Goal: Task Accomplishment & Management: Manage account settings

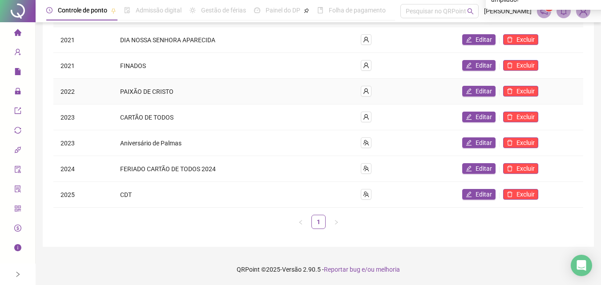
scroll to position [119, 0]
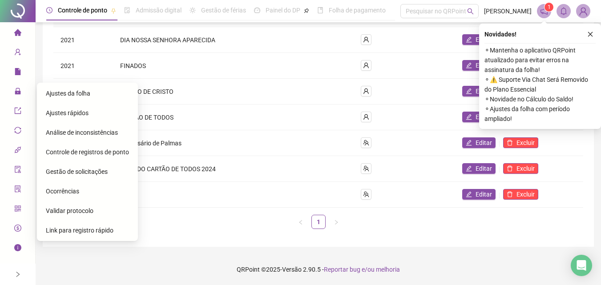
click at [80, 92] on span "Ajustes da folha" at bounding box center [68, 93] width 45 height 7
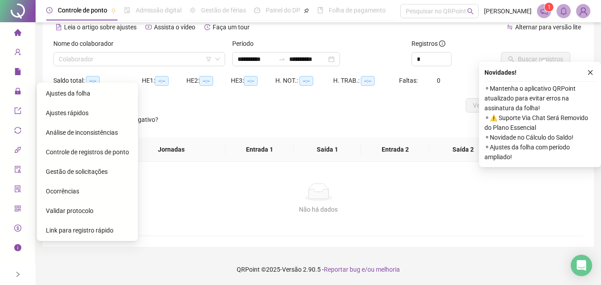
scroll to position [43, 0]
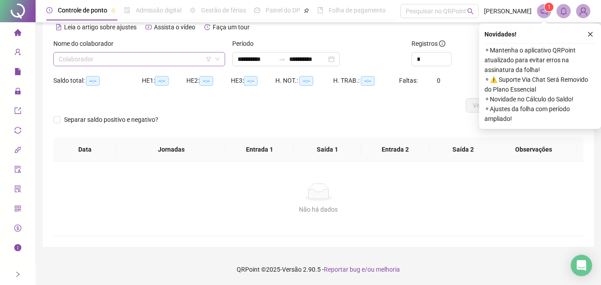
click at [179, 62] on input "search" at bounding box center [135, 59] width 153 height 13
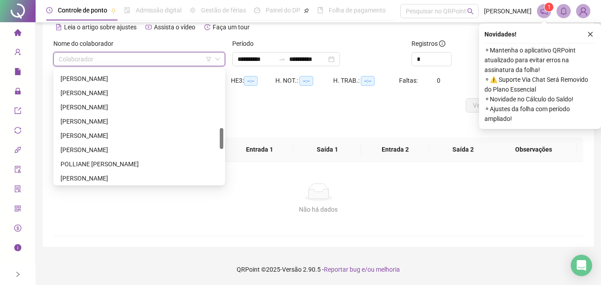
scroll to position [356, 0]
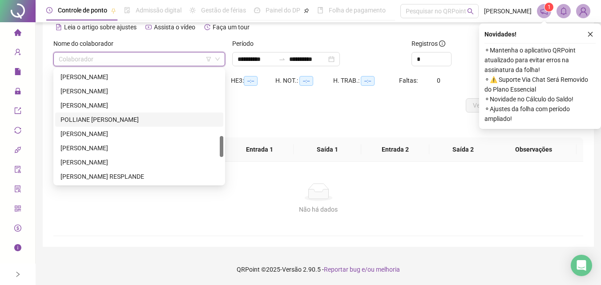
click at [153, 118] on div "POLLIANE [PERSON_NAME]" at bounding box center [140, 120] width 158 height 10
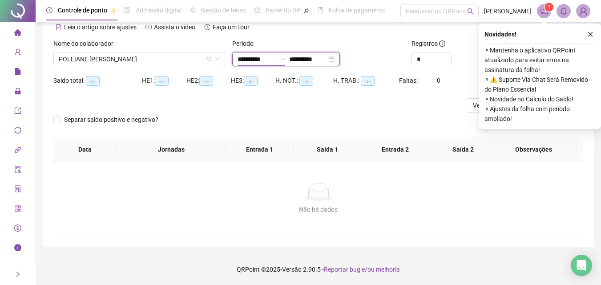
click at [255, 59] on input "**********" at bounding box center [256, 59] width 37 height 10
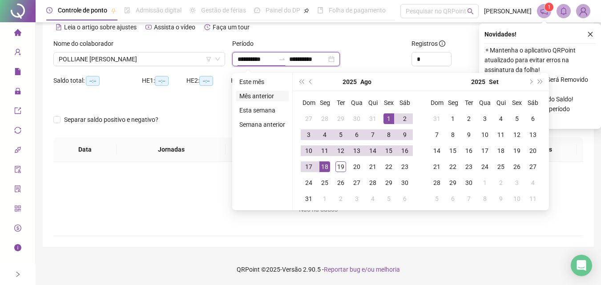
type input "**********"
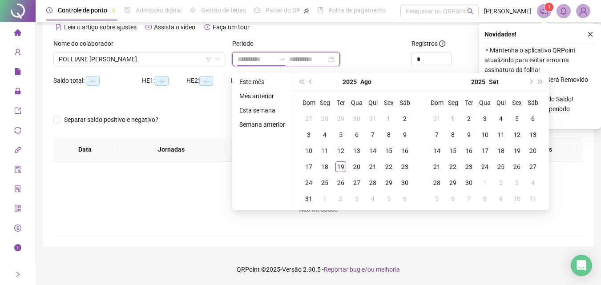
type input "**********"
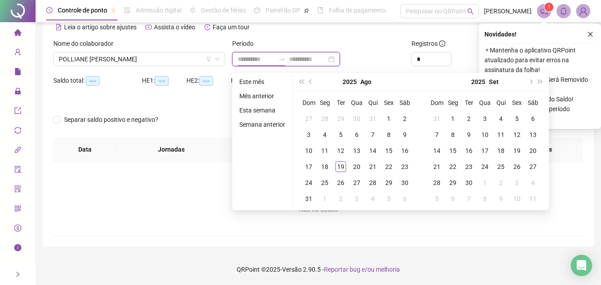
type input "**********"
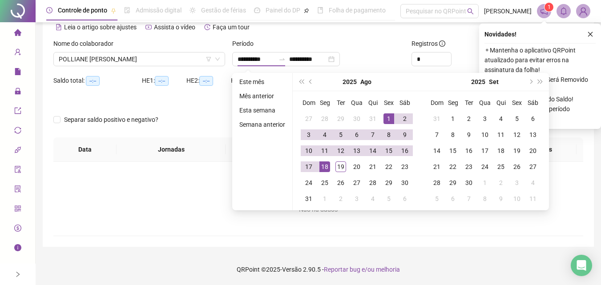
click at [601, 186] on div "**********" at bounding box center [319, 121] width 566 height 329
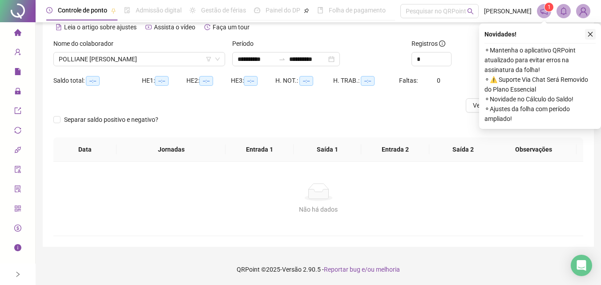
click at [591, 32] on icon "close" at bounding box center [591, 34] width 6 height 6
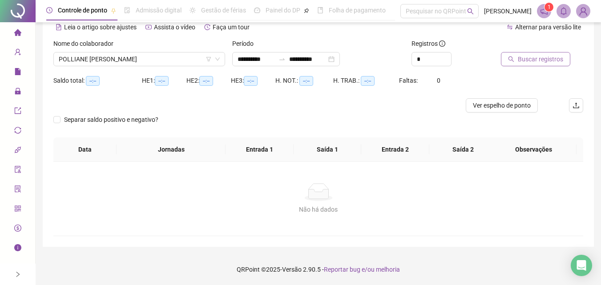
click at [535, 62] on span "Buscar registros" at bounding box center [540, 59] width 45 height 10
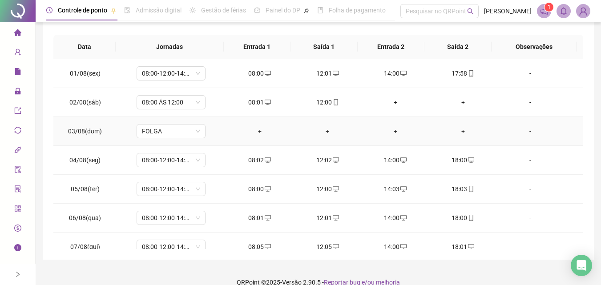
scroll to position [0, 0]
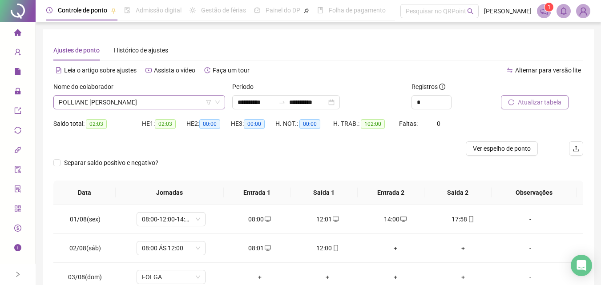
click at [164, 105] on span "POLLIANE [PERSON_NAME]" at bounding box center [139, 102] width 161 height 13
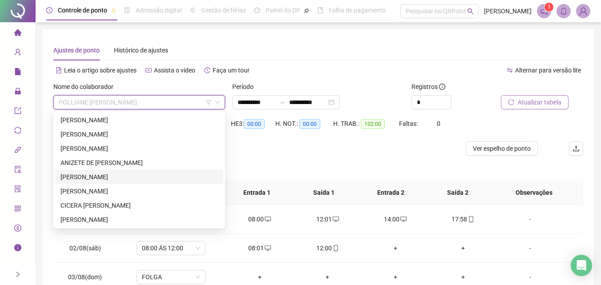
click at [140, 175] on div "[PERSON_NAME]" at bounding box center [140, 177] width 158 height 10
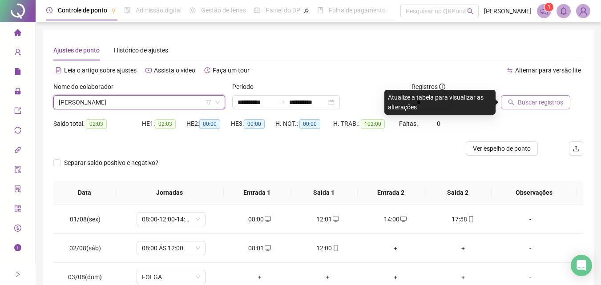
click at [564, 104] on button "Buscar registros" at bounding box center [535, 102] width 69 height 14
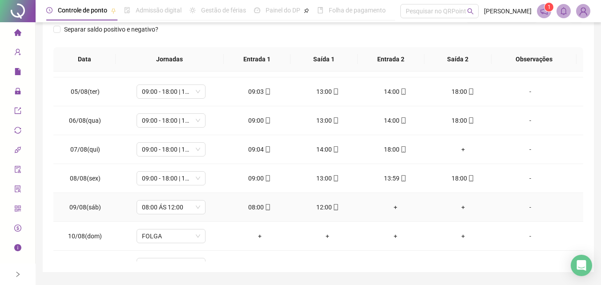
scroll to position [89, 0]
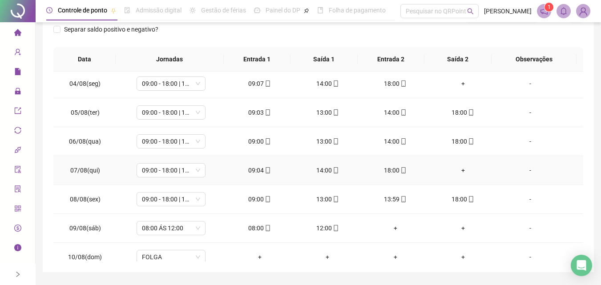
click at [457, 169] on div "+" at bounding box center [463, 171] width 53 height 10
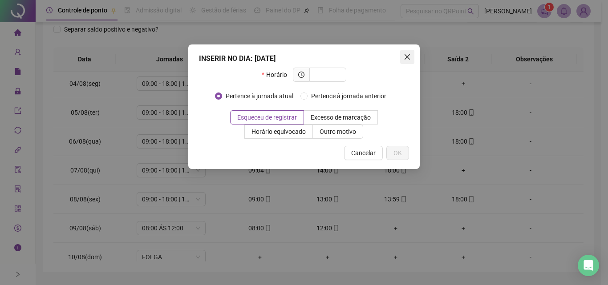
click at [412, 57] on span "Close" at bounding box center [407, 56] width 14 height 7
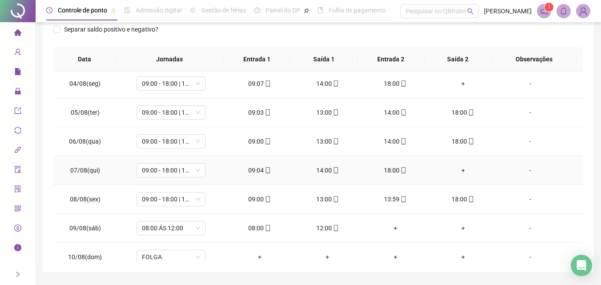
click at [458, 169] on div "+" at bounding box center [463, 171] width 53 height 10
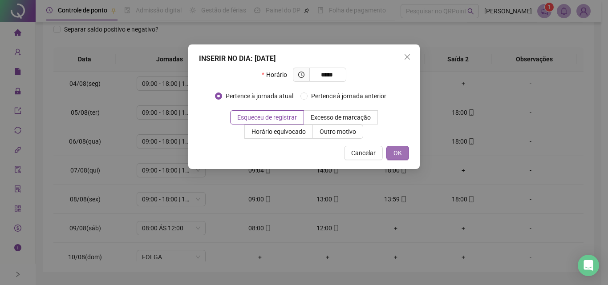
type input "*****"
click at [398, 154] on span "OK" at bounding box center [398, 153] width 8 height 10
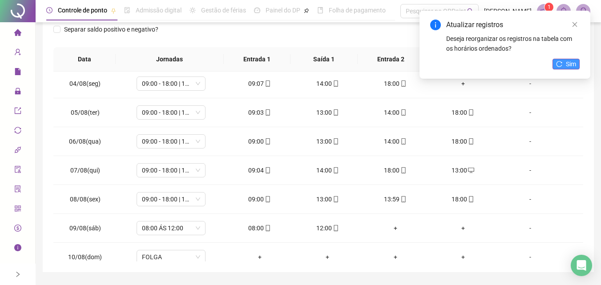
click at [565, 63] on button "Sim" at bounding box center [566, 64] width 27 height 11
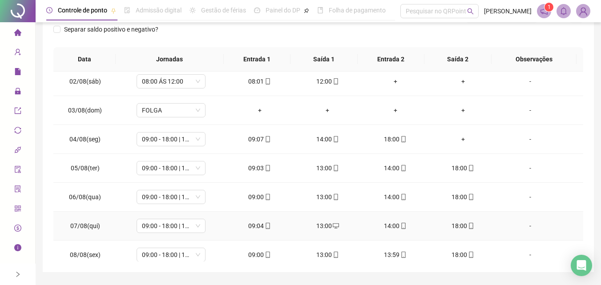
scroll to position [0, 0]
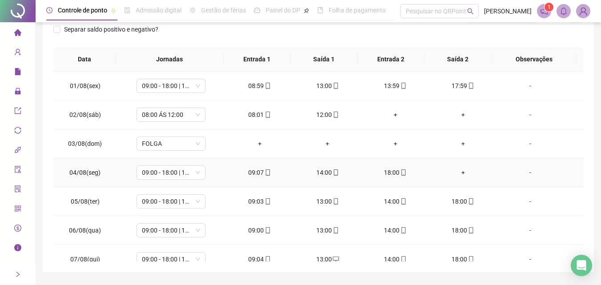
click at [459, 175] on div "+" at bounding box center [463, 173] width 53 height 10
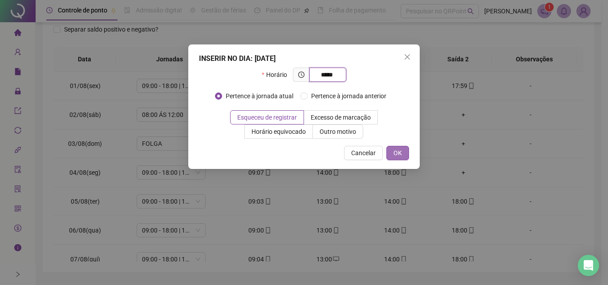
type input "*****"
click at [403, 152] on button "OK" at bounding box center [397, 153] width 23 height 14
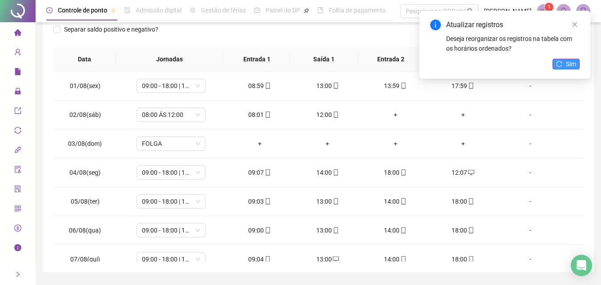
click at [562, 68] on button "Sim" at bounding box center [566, 64] width 27 height 11
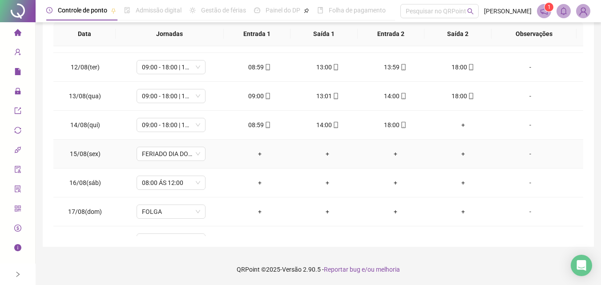
scroll to position [331, 0]
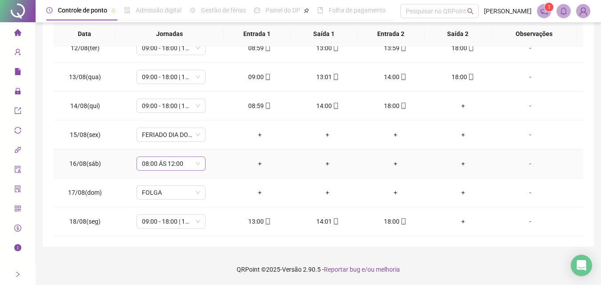
click at [168, 169] on span "08:00 ÁS 12:00" at bounding box center [171, 163] width 58 height 13
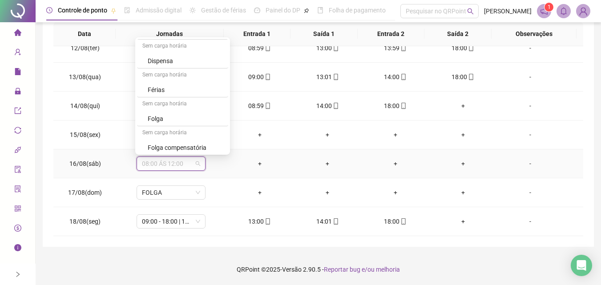
scroll to position [1158, 0]
click at [160, 120] on div "Folga" at bounding box center [185, 119] width 75 height 10
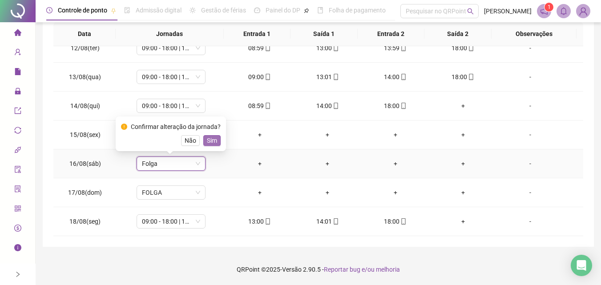
click at [210, 139] on span "Sim" at bounding box center [212, 141] width 10 height 10
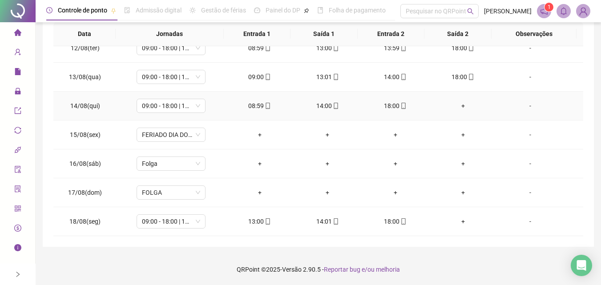
click at [457, 106] on div "+" at bounding box center [463, 106] width 53 height 10
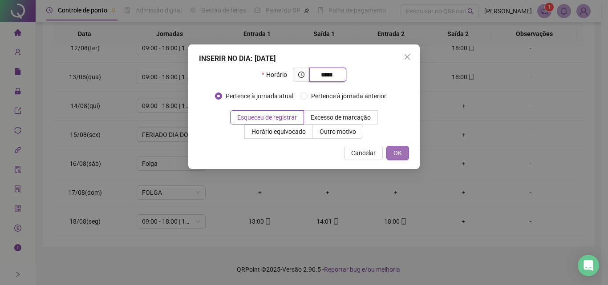
type input "*****"
click at [405, 151] on button "OK" at bounding box center [397, 153] width 23 height 14
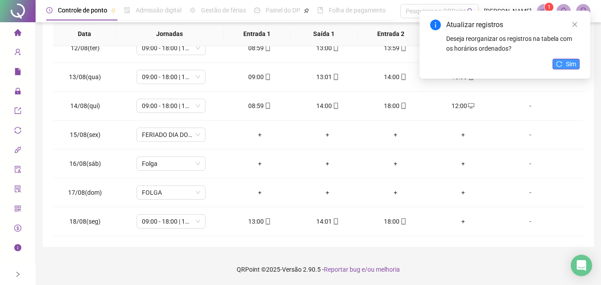
click at [553, 67] on button "Sim" at bounding box center [566, 64] width 27 height 11
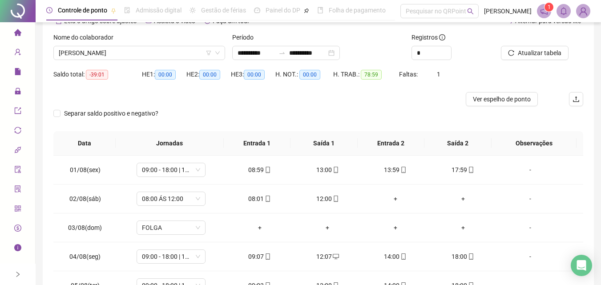
scroll to position [0, 0]
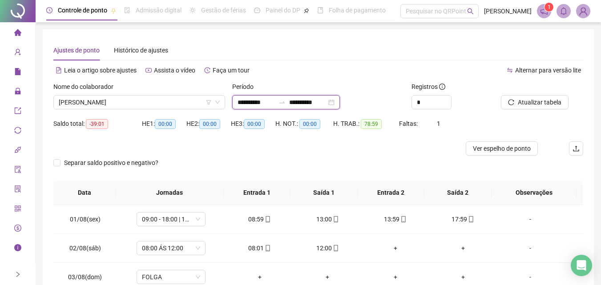
click at [253, 105] on input "**********" at bounding box center [256, 102] width 37 height 10
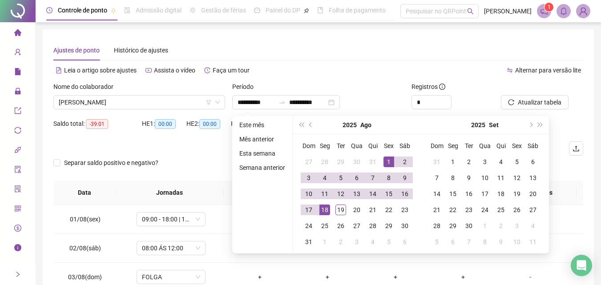
click at [402, 18] on header "Controle de ponto Admissão digital Gestão de férias Painel do DP Folha de pagam…" at bounding box center [319, 11] width 566 height 22
type input "**********"
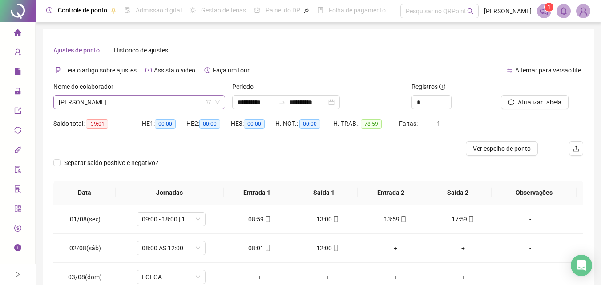
click at [154, 105] on span "[PERSON_NAME]" at bounding box center [139, 102] width 161 height 13
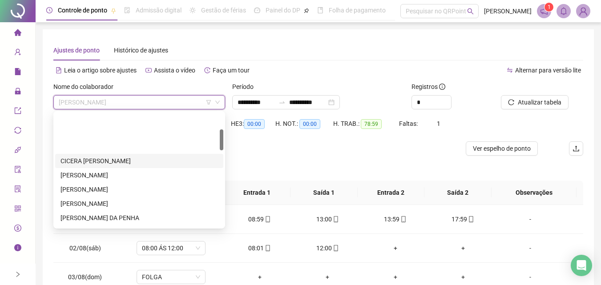
scroll to position [89, 0]
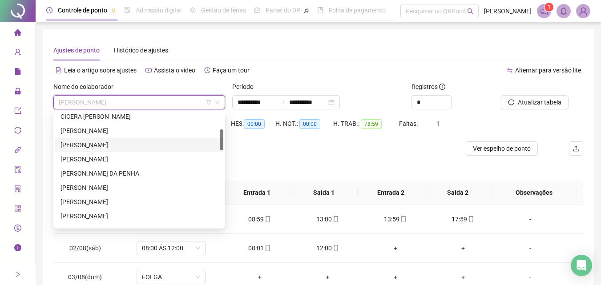
click at [97, 141] on div "[PERSON_NAME]" at bounding box center [140, 145] width 158 height 10
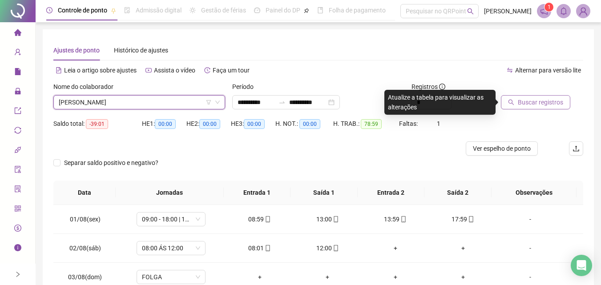
click at [508, 105] on icon "search" at bounding box center [511, 102] width 6 height 6
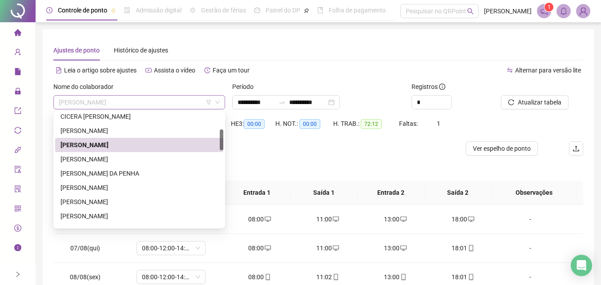
click at [123, 101] on span "[PERSON_NAME]" at bounding box center [139, 102] width 161 height 13
click at [131, 188] on div "[PERSON_NAME]" at bounding box center [140, 188] width 158 height 10
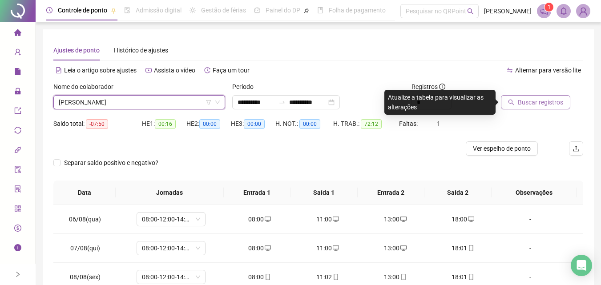
click at [544, 102] on span "Buscar registros" at bounding box center [540, 102] width 45 height 10
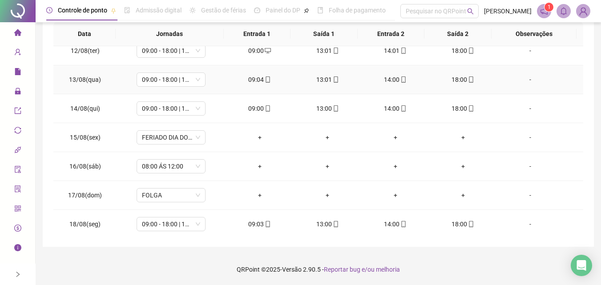
scroll to position [331, 0]
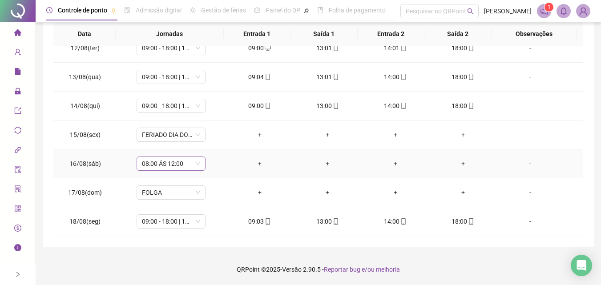
click at [187, 165] on span "08:00 ÁS 12:00" at bounding box center [171, 163] width 58 height 13
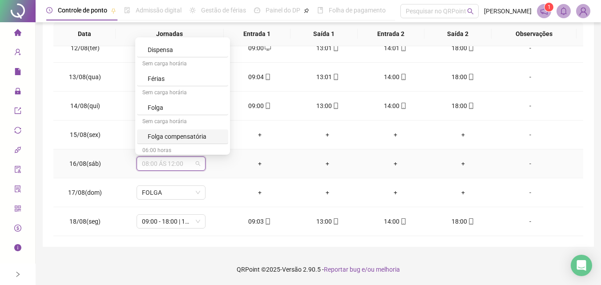
scroll to position [1158, 0]
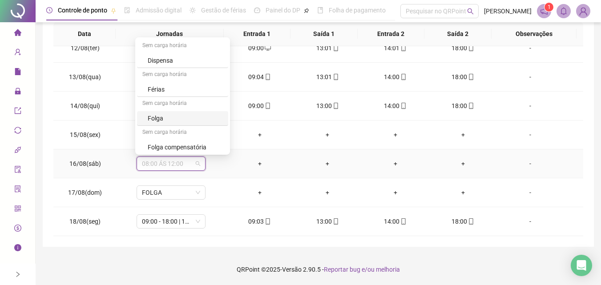
click at [166, 120] on div "Folga" at bounding box center [185, 119] width 75 height 10
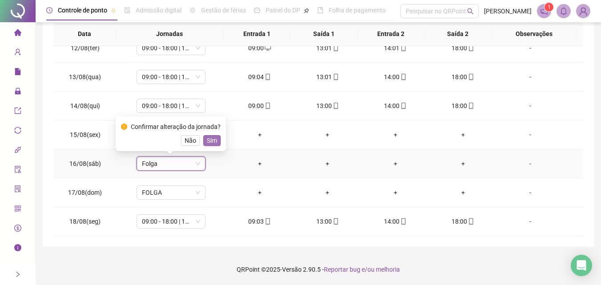
click at [214, 140] on span "Sim" at bounding box center [212, 141] width 10 height 10
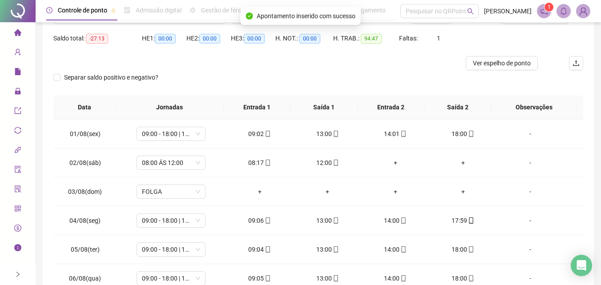
scroll to position [0, 0]
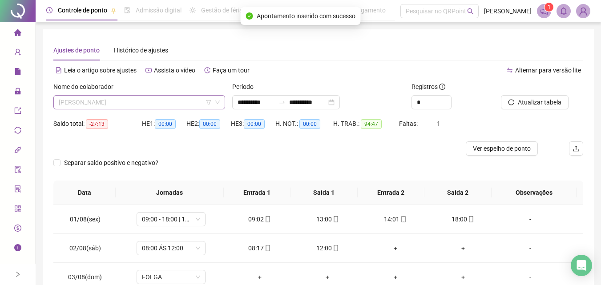
click at [154, 103] on span "[PERSON_NAME]" at bounding box center [139, 102] width 161 height 13
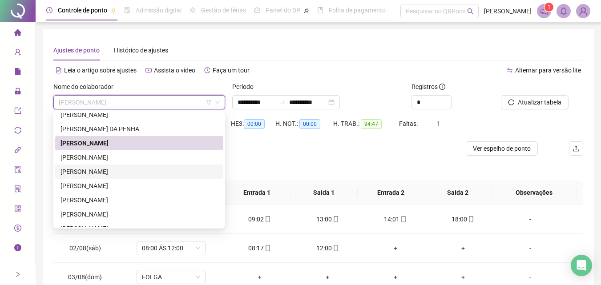
scroll to position [178, 0]
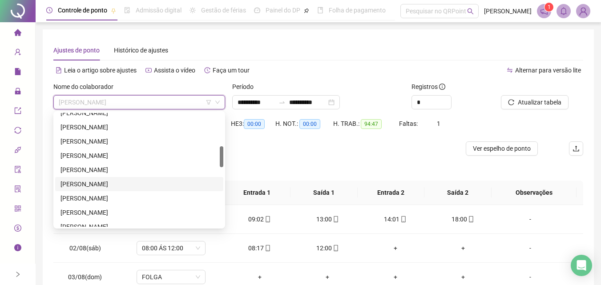
click at [111, 187] on div "[PERSON_NAME]" at bounding box center [140, 184] width 158 height 10
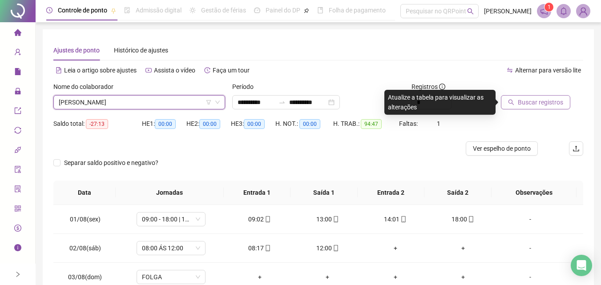
click at [544, 102] on span "Buscar registros" at bounding box center [540, 102] width 45 height 10
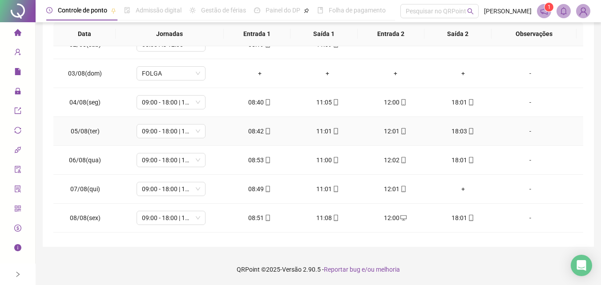
scroll to position [89, 0]
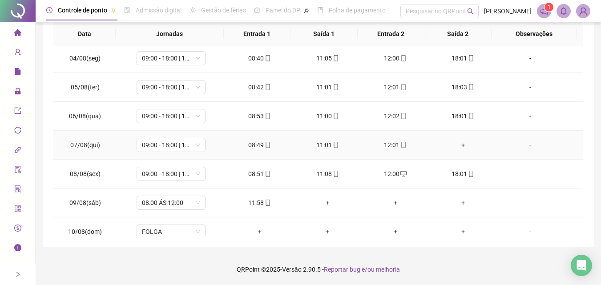
click at [462, 146] on div "+" at bounding box center [463, 145] width 53 height 10
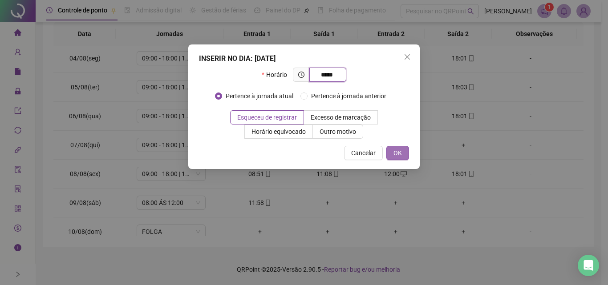
type input "*****"
click at [399, 157] on span "OK" at bounding box center [398, 153] width 8 height 10
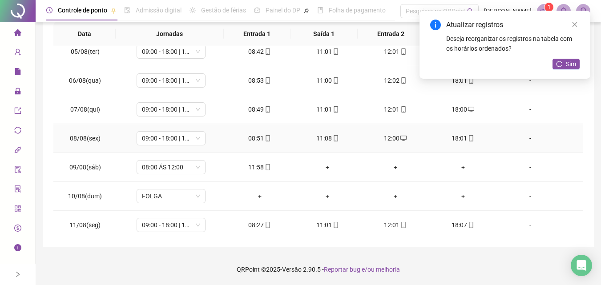
scroll to position [178, 0]
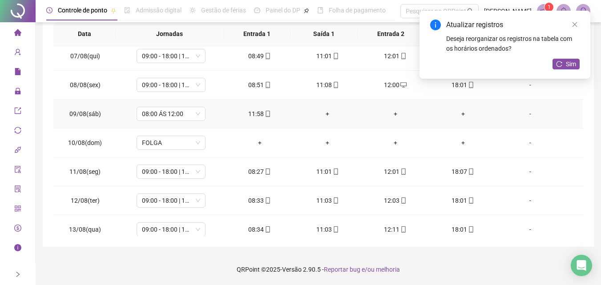
click at [329, 116] on div "+" at bounding box center [327, 114] width 53 height 10
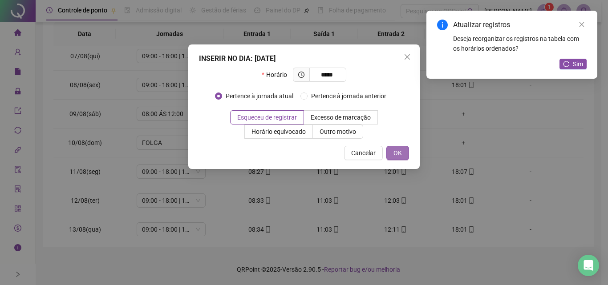
type input "*****"
click at [401, 152] on span "OK" at bounding box center [398, 153] width 8 height 10
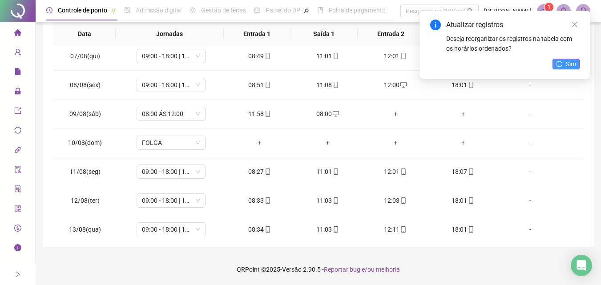
click at [565, 65] on button "Sim" at bounding box center [566, 64] width 27 height 11
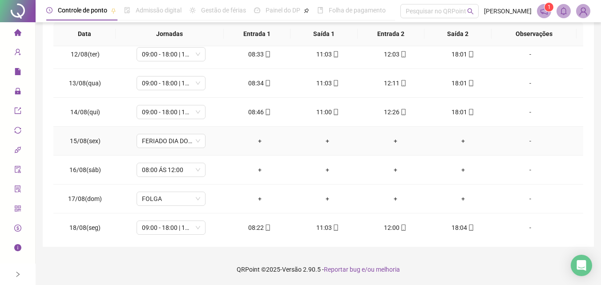
scroll to position [331, 0]
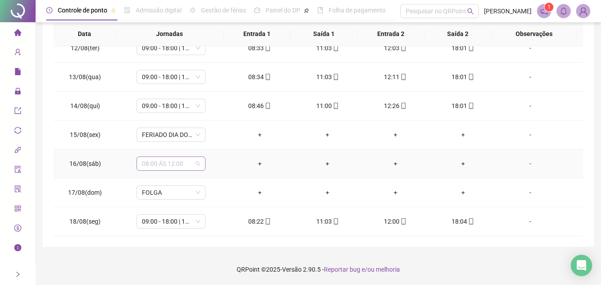
click at [181, 164] on span "08:00 ÁS 12:00" at bounding box center [171, 163] width 58 height 13
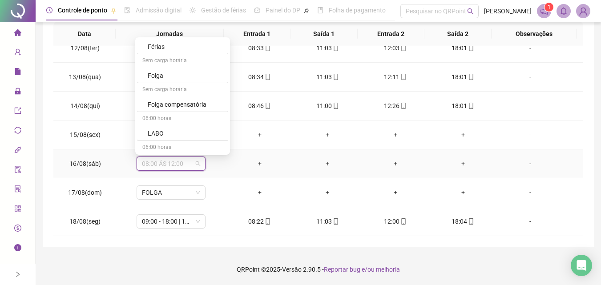
scroll to position [1202, 0]
click at [163, 71] on div "Folga" at bounding box center [185, 74] width 75 height 10
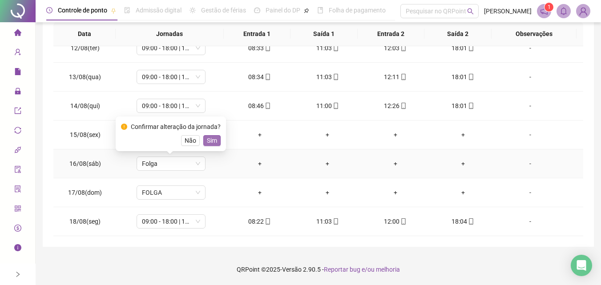
click at [210, 138] on span "Sim" at bounding box center [212, 141] width 10 height 10
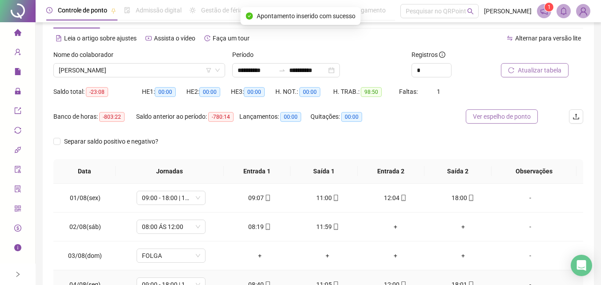
scroll to position [0, 0]
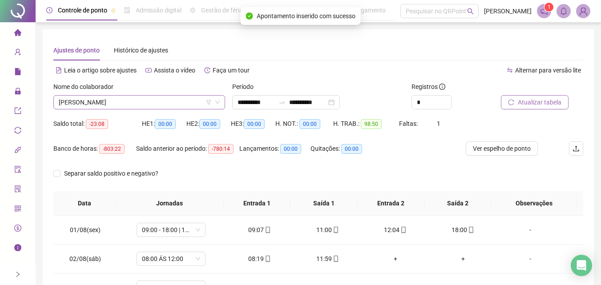
click at [87, 102] on span "[PERSON_NAME]" at bounding box center [139, 102] width 161 height 13
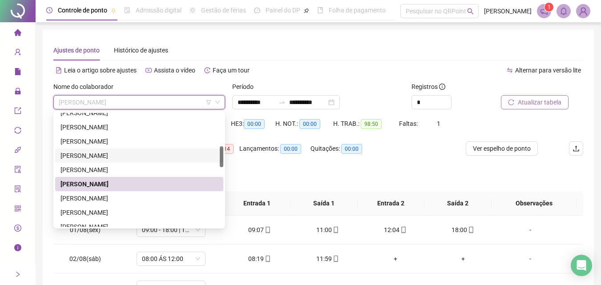
scroll to position [223, 0]
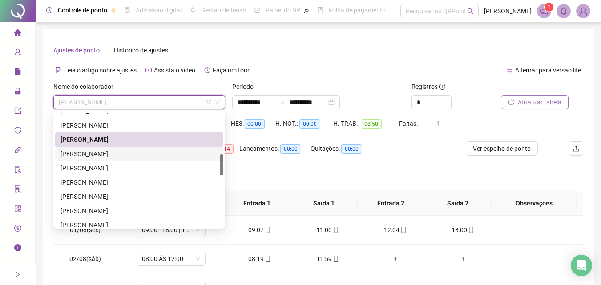
drag, startPoint x: 102, startPoint y: 152, endPoint x: 141, endPoint y: 147, distance: 39.0
click at [102, 152] on div "[PERSON_NAME]" at bounding box center [140, 154] width 158 height 10
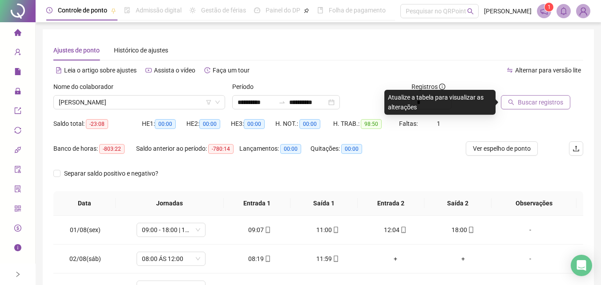
click at [540, 103] on span "Buscar registros" at bounding box center [540, 102] width 45 height 10
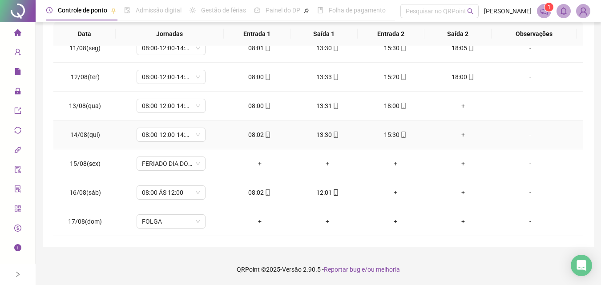
scroll to position [312, 0]
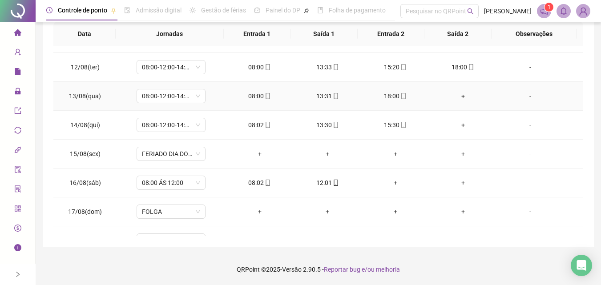
click at [458, 100] on div "+" at bounding box center [463, 96] width 53 height 10
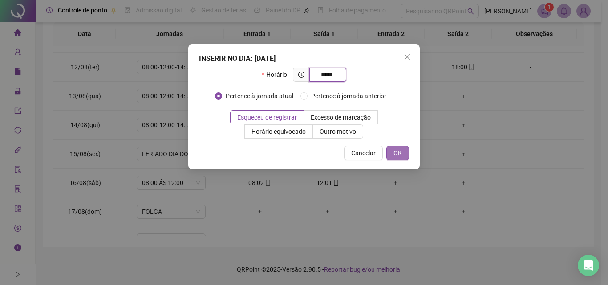
type input "*****"
click at [406, 154] on button "OK" at bounding box center [397, 153] width 23 height 14
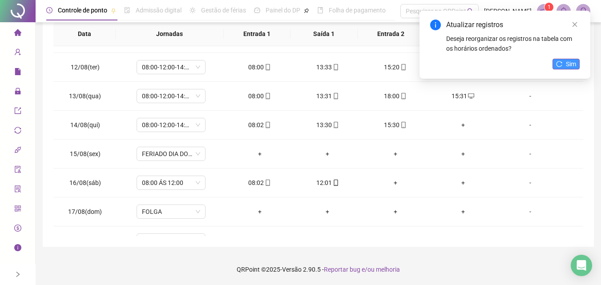
click at [568, 65] on span "Sim" at bounding box center [571, 64] width 10 height 10
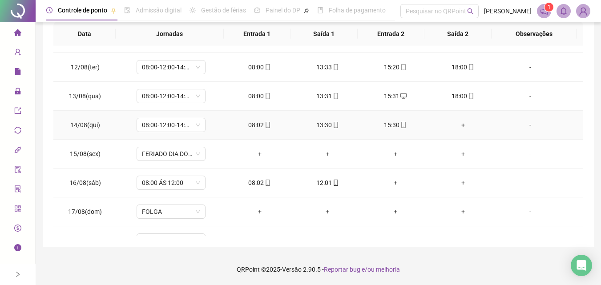
click at [454, 128] on div "+" at bounding box center [463, 125] width 53 height 10
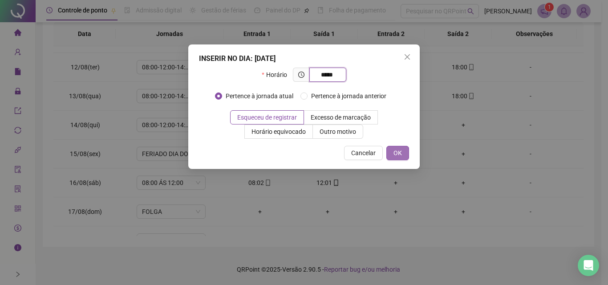
type input "*****"
click at [404, 156] on button "OK" at bounding box center [397, 153] width 23 height 14
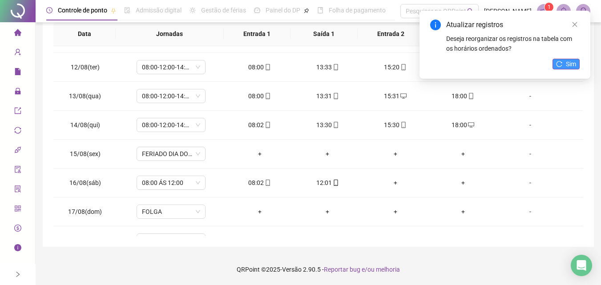
click at [574, 60] on span "Sim" at bounding box center [571, 64] width 10 height 10
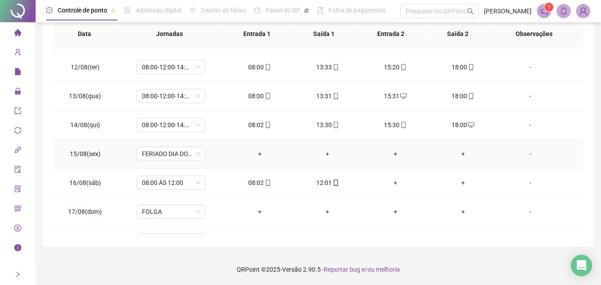
scroll to position [331, 0]
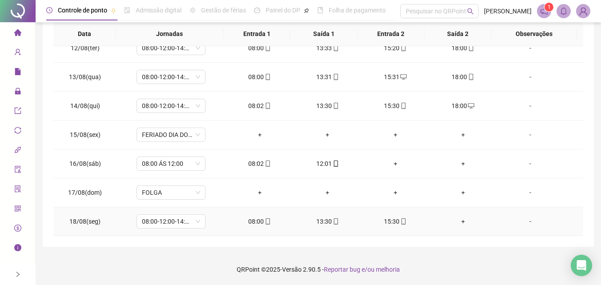
click at [461, 222] on div "+" at bounding box center [463, 222] width 53 height 10
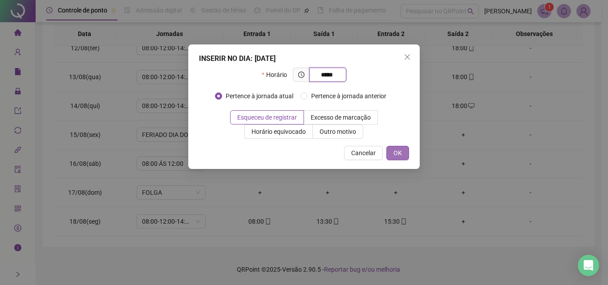
type input "*****"
click at [404, 159] on button "OK" at bounding box center [397, 153] width 23 height 14
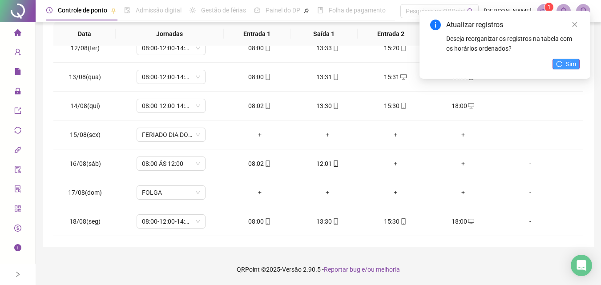
click at [571, 64] on span "Sim" at bounding box center [571, 64] width 10 height 10
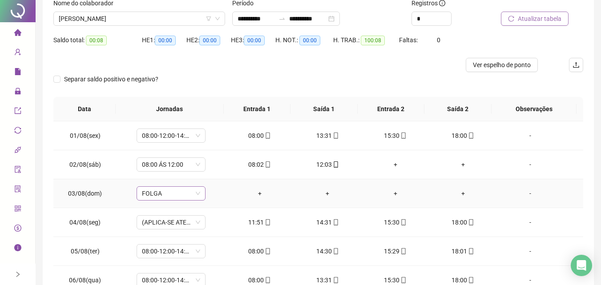
scroll to position [0, 0]
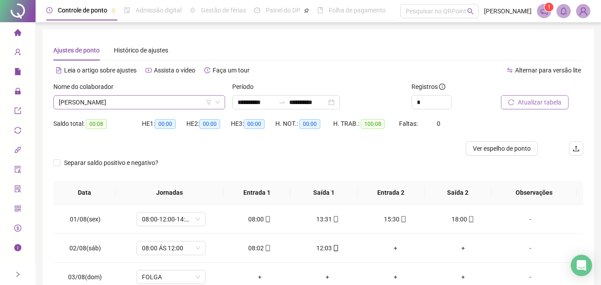
click at [126, 106] on span "[PERSON_NAME]" at bounding box center [139, 102] width 161 height 13
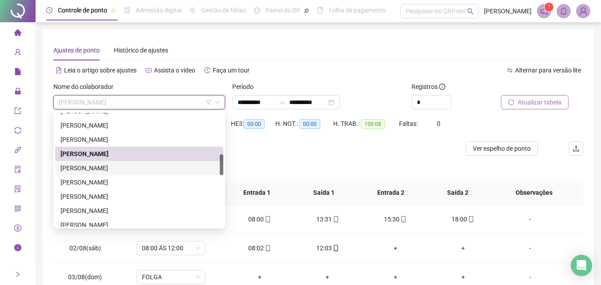
click at [85, 167] on div "[PERSON_NAME]" at bounding box center [140, 168] width 158 height 10
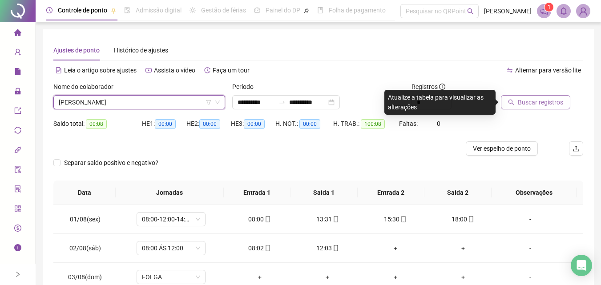
click at [552, 111] on div "Buscar registros" at bounding box center [542, 99] width 89 height 35
click at [550, 102] on span "Buscar registros" at bounding box center [540, 102] width 45 height 10
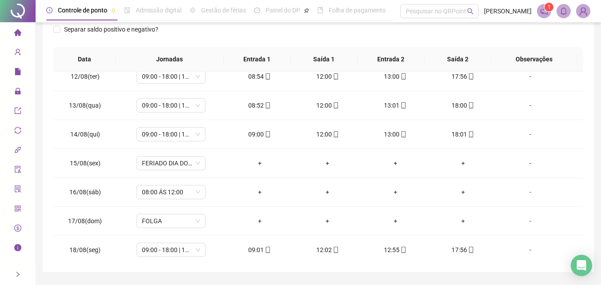
scroll to position [331, 0]
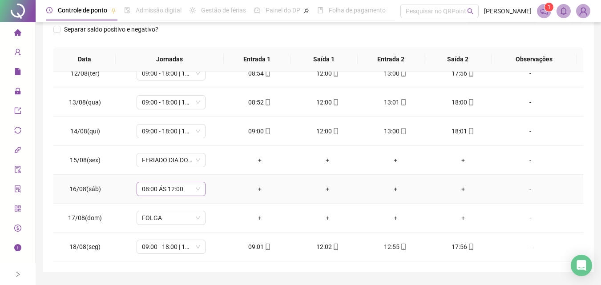
click at [181, 191] on span "08:00 ÁS 12:00" at bounding box center [171, 189] width 58 height 13
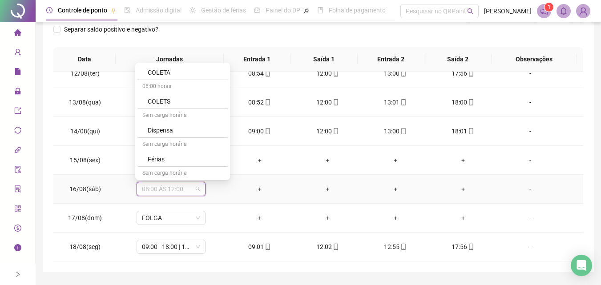
scroll to position [1158, 0]
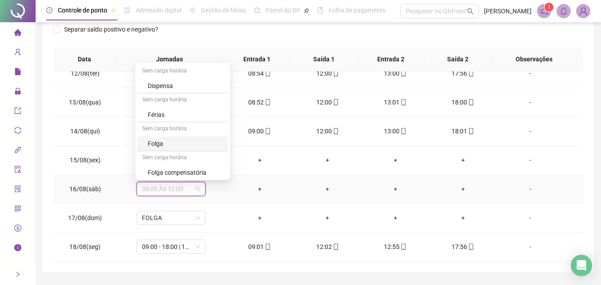
click at [167, 144] on div "Folga" at bounding box center [185, 144] width 75 height 10
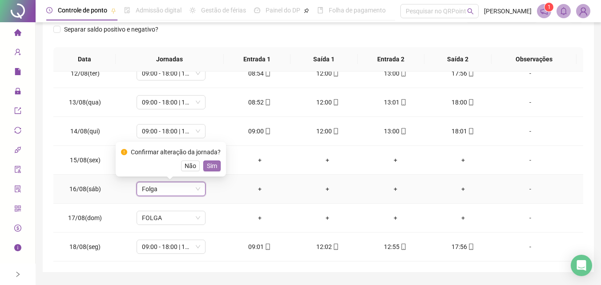
click at [211, 167] on span "Sim" at bounding box center [212, 166] width 10 height 10
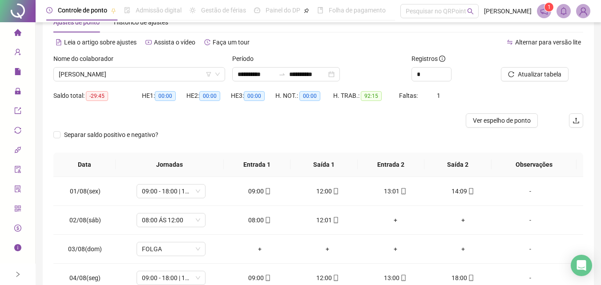
scroll to position [0, 0]
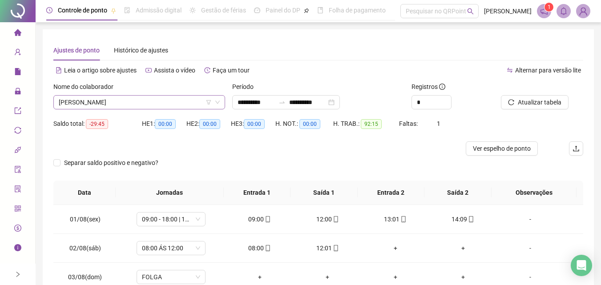
click at [160, 100] on span "[PERSON_NAME]" at bounding box center [139, 102] width 161 height 13
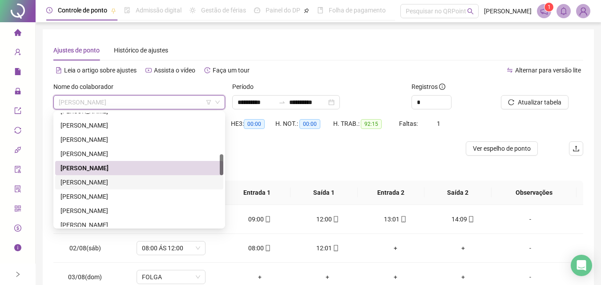
click at [146, 185] on div "[PERSON_NAME]" at bounding box center [140, 183] width 158 height 10
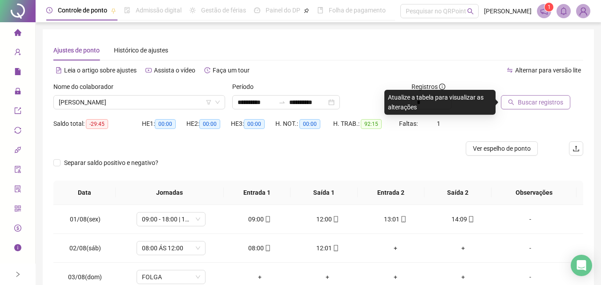
click at [550, 103] on span "Buscar registros" at bounding box center [540, 102] width 45 height 10
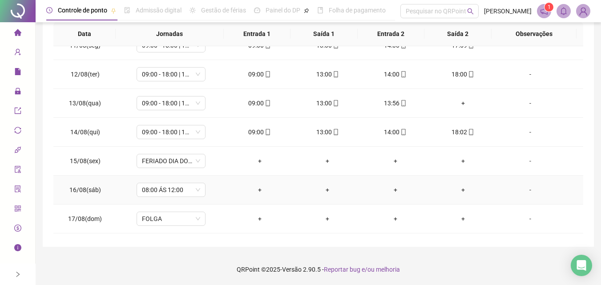
scroll to position [331, 0]
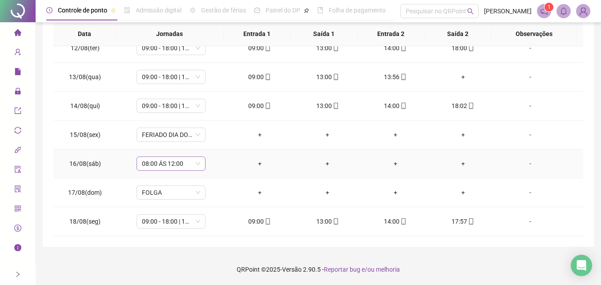
click at [191, 165] on span "08:00 ÁS 12:00" at bounding box center [171, 163] width 58 height 13
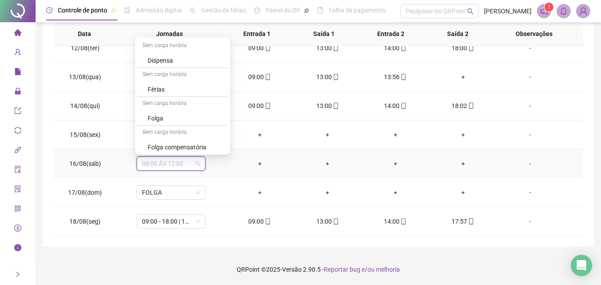
scroll to position [1202, 0]
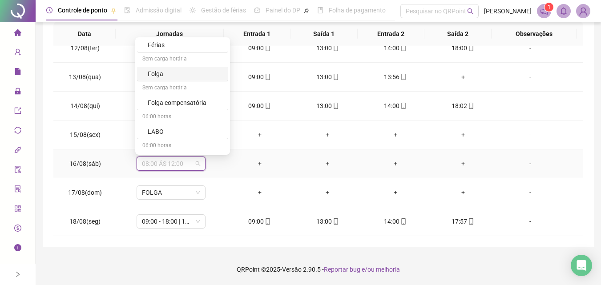
click at [178, 69] on div "Folga" at bounding box center [185, 74] width 75 height 10
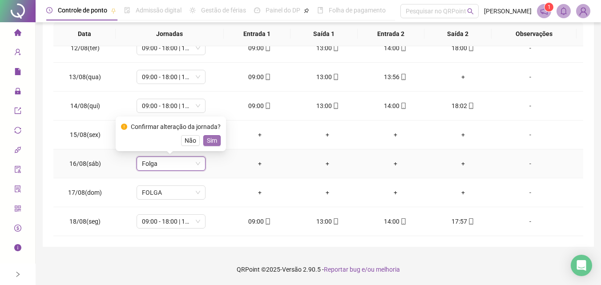
click at [210, 142] on span "Sim" at bounding box center [212, 141] width 10 height 10
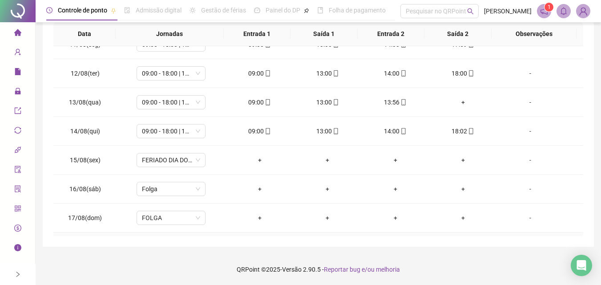
scroll to position [286, 0]
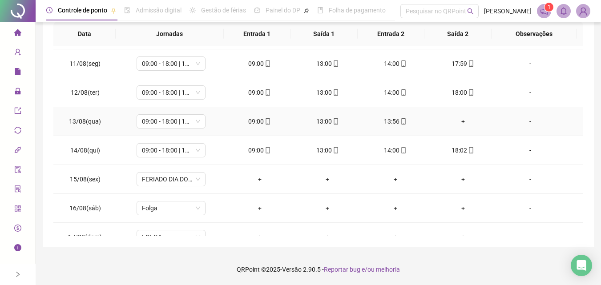
click at [458, 123] on div "+" at bounding box center [463, 122] width 53 height 10
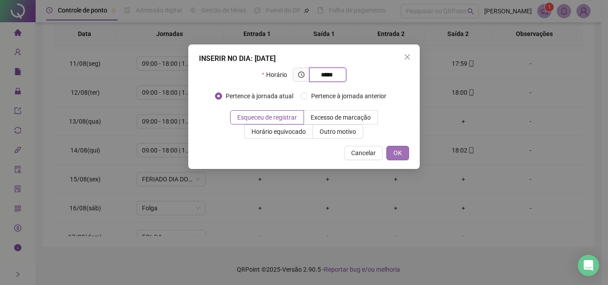
type input "*****"
click at [405, 155] on button "OK" at bounding box center [397, 153] width 23 height 14
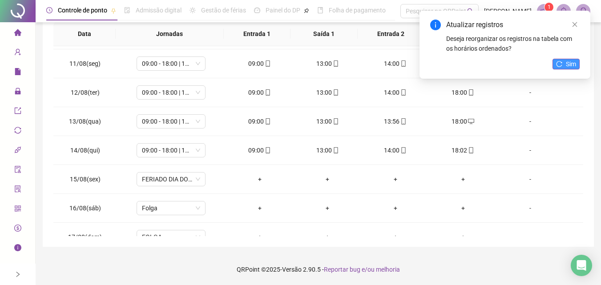
drag, startPoint x: 574, startPoint y: 69, endPoint x: 571, endPoint y: 65, distance: 5.1
click at [573, 68] on div "Atualizar registros Deseja reorganizar os registros na tabela com os horários o…" at bounding box center [505, 45] width 171 height 68
click at [571, 65] on span "Sim" at bounding box center [571, 64] width 10 height 10
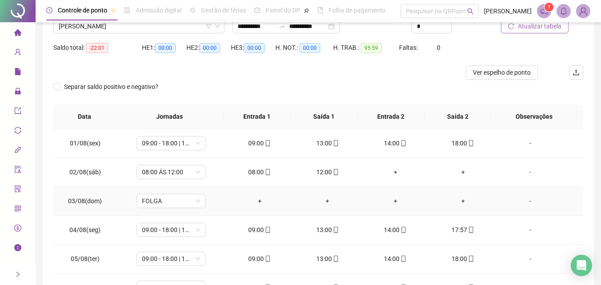
scroll to position [25, 0]
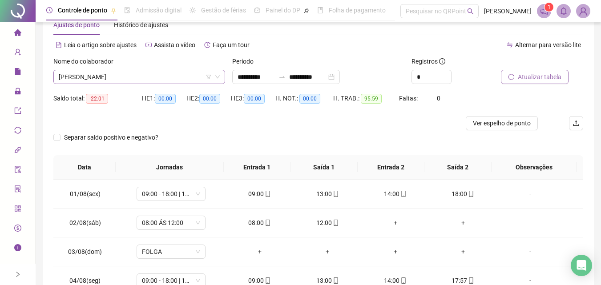
click at [121, 72] on span "[PERSON_NAME]" at bounding box center [139, 76] width 161 height 13
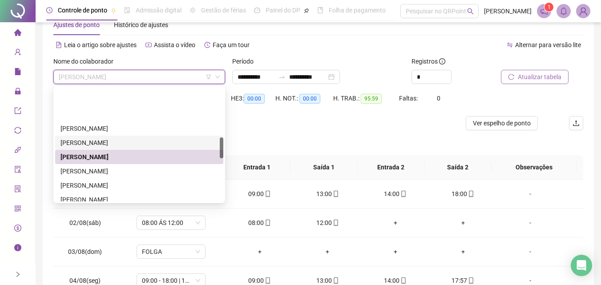
scroll to position [267, 0]
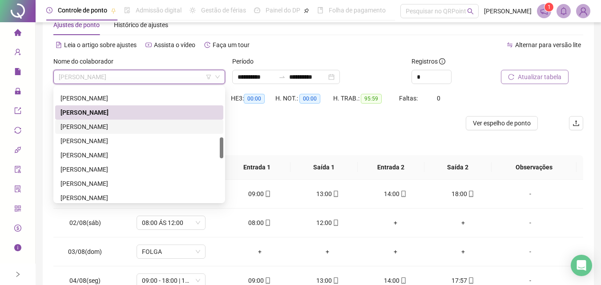
click at [103, 127] on div "[PERSON_NAME]" at bounding box center [140, 127] width 158 height 10
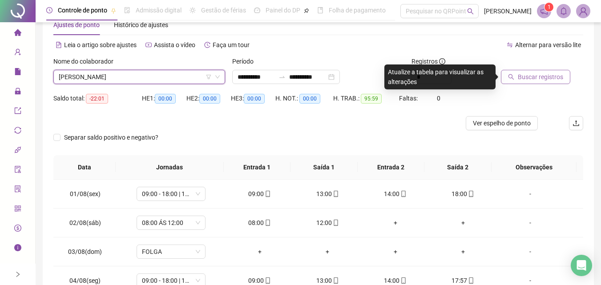
click at [528, 77] on span "Buscar registros" at bounding box center [540, 77] width 45 height 10
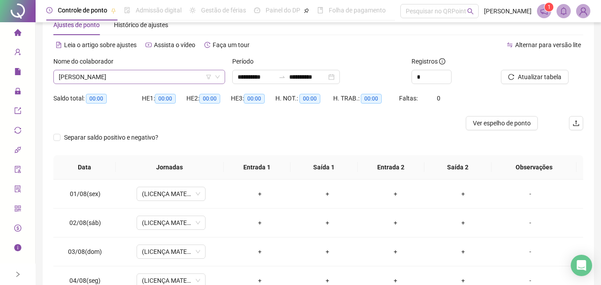
click at [149, 78] on span "[PERSON_NAME]" at bounding box center [139, 76] width 161 height 13
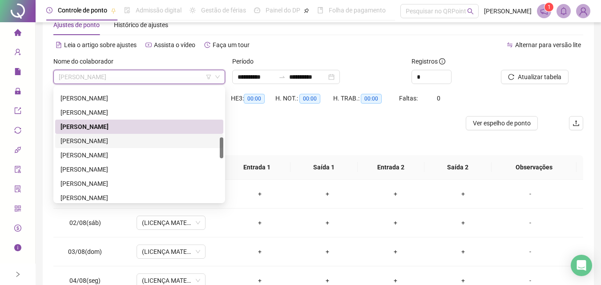
click at [122, 143] on div "[PERSON_NAME]" at bounding box center [140, 141] width 158 height 10
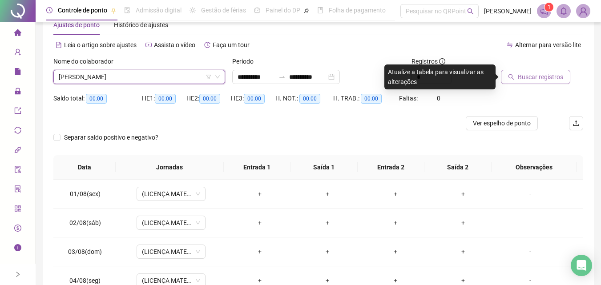
click at [517, 80] on button "Buscar registros" at bounding box center [535, 77] width 69 height 14
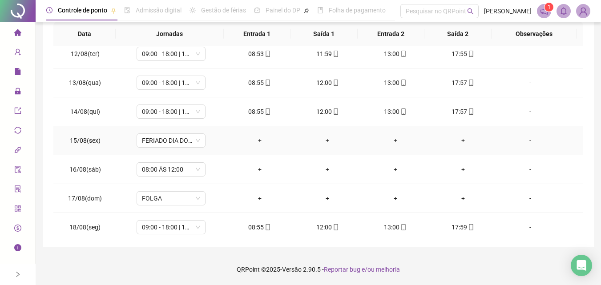
scroll to position [331, 0]
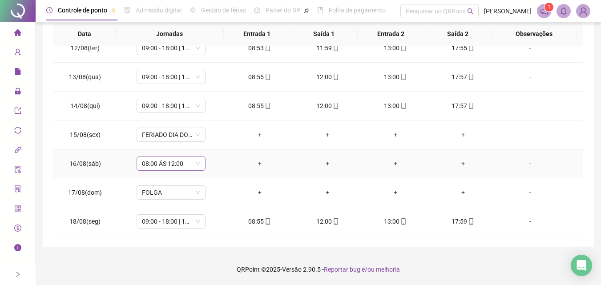
click at [182, 164] on span "08:00 ÁS 12:00" at bounding box center [171, 163] width 58 height 13
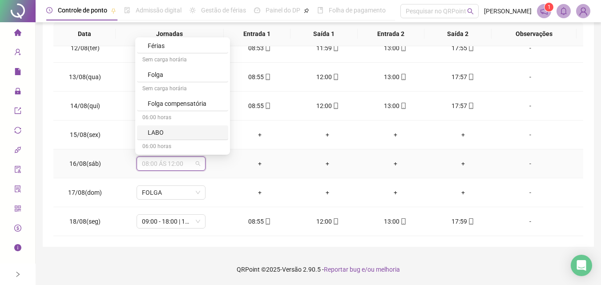
scroll to position [1202, 0]
click at [176, 71] on div "Folga" at bounding box center [185, 74] width 75 height 10
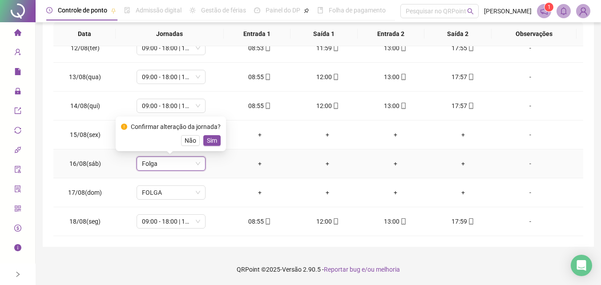
click at [215, 141] on span "Sim" at bounding box center [212, 141] width 10 height 10
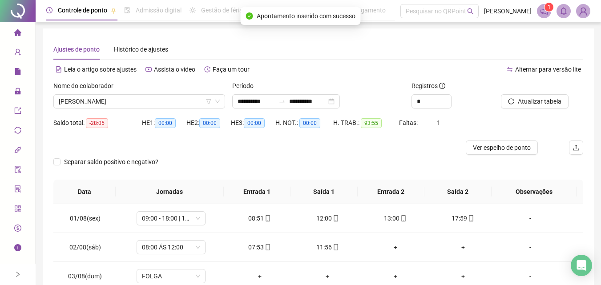
scroll to position [0, 0]
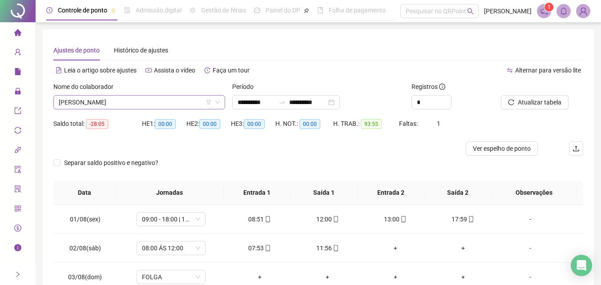
click at [132, 106] on span "[PERSON_NAME]" at bounding box center [139, 102] width 161 height 13
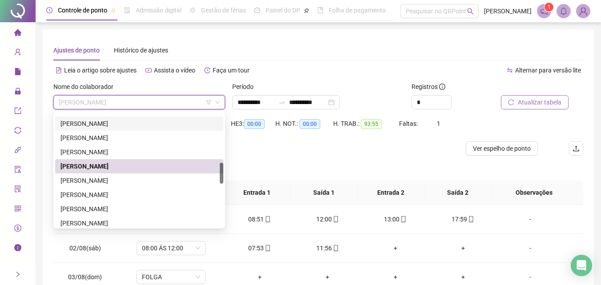
click at [556, 102] on span "Atualizar tabela" at bounding box center [540, 102] width 44 height 10
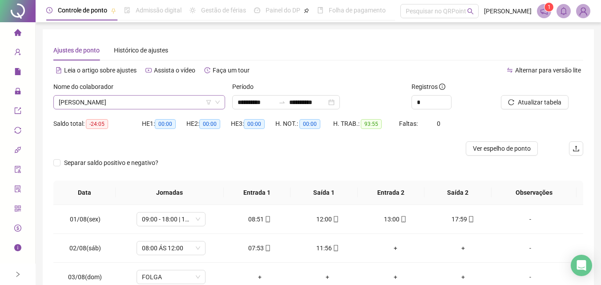
click at [145, 107] on span "[PERSON_NAME]" at bounding box center [139, 102] width 161 height 13
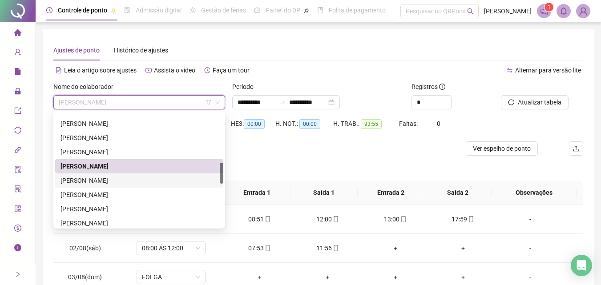
click at [142, 180] on div "[PERSON_NAME]" at bounding box center [140, 181] width 158 height 10
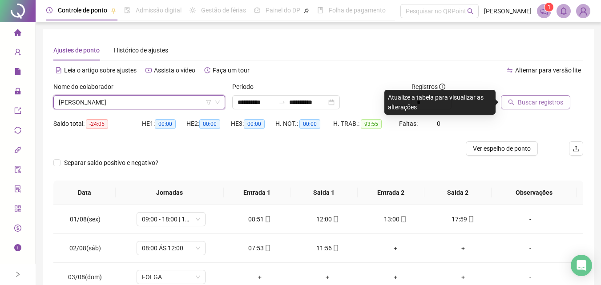
click at [528, 97] on span "Buscar registros" at bounding box center [540, 102] width 45 height 10
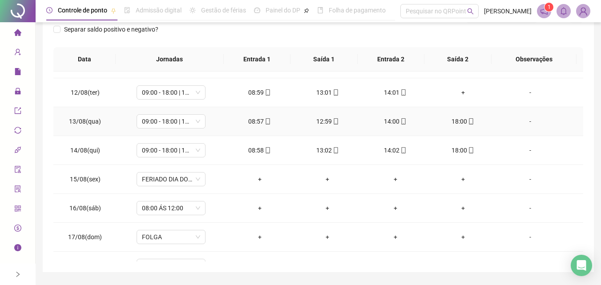
scroll to position [331, 0]
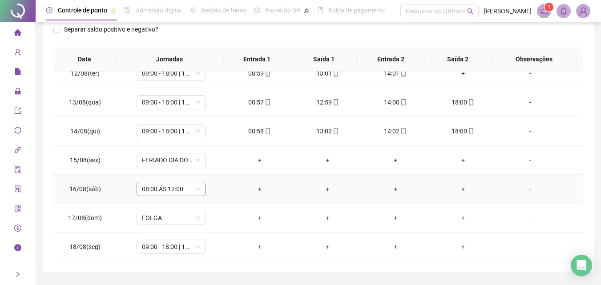
click at [190, 194] on span "08:00 ÁS 12:00" at bounding box center [171, 189] width 58 height 13
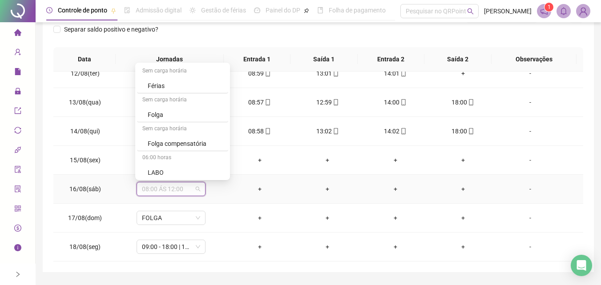
scroll to position [1202, 0]
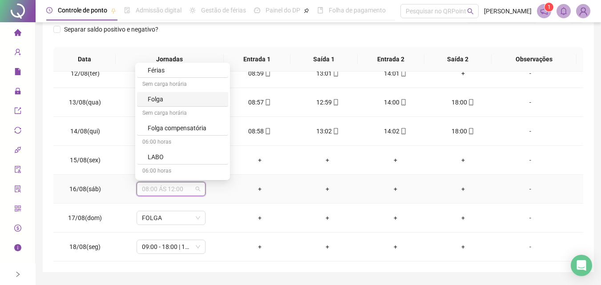
click at [193, 101] on div "Folga" at bounding box center [185, 99] width 75 height 10
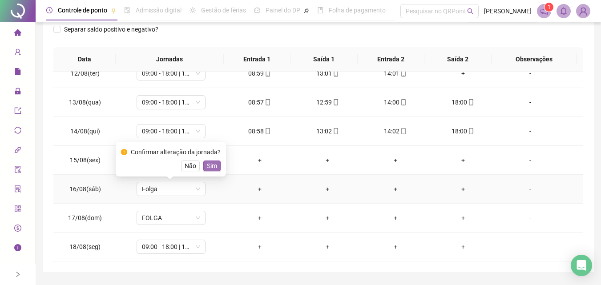
click at [213, 166] on span "Sim" at bounding box center [212, 166] width 10 height 10
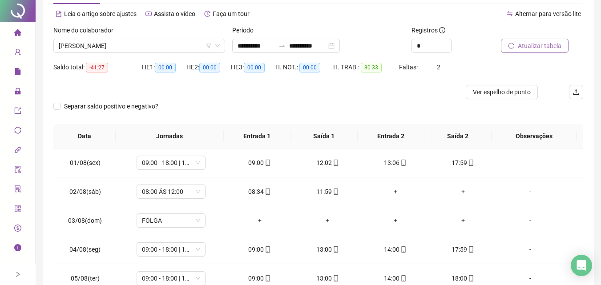
scroll to position [0, 0]
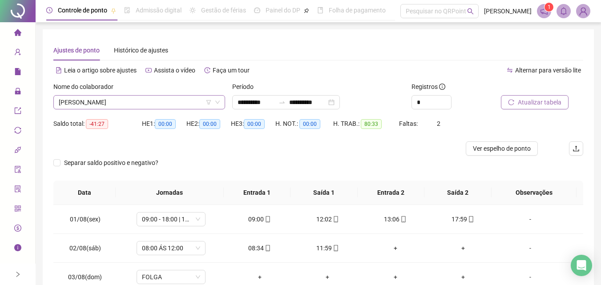
click at [145, 103] on span "[PERSON_NAME]" at bounding box center [139, 102] width 161 height 13
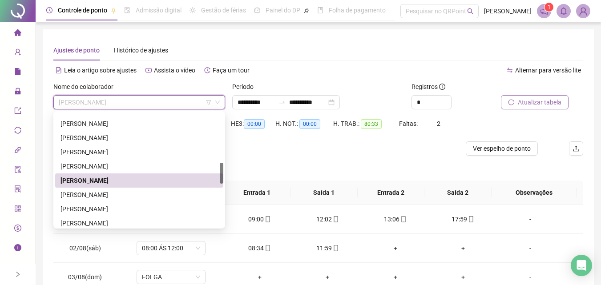
scroll to position [312, 0]
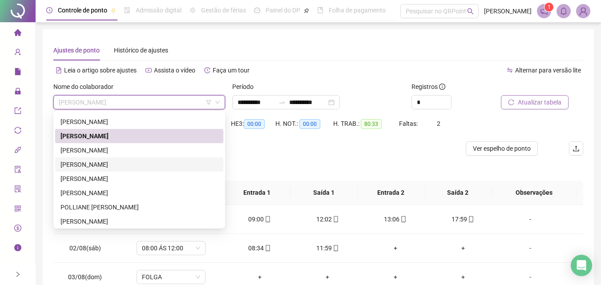
click at [153, 167] on div "[PERSON_NAME]" at bounding box center [140, 165] width 158 height 10
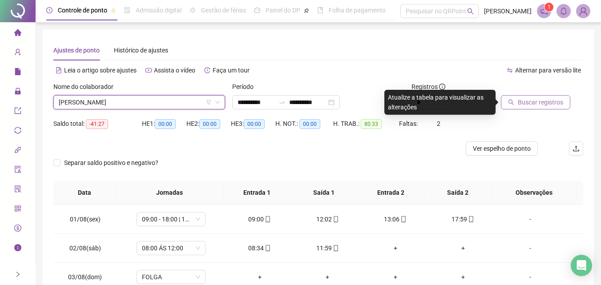
click at [529, 106] on span "Buscar registros" at bounding box center [540, 102] width 45 height 10
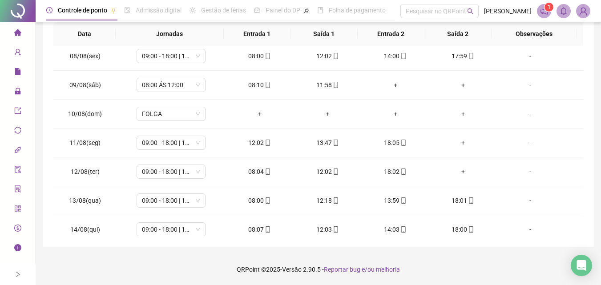
scroll to position [223, 0]
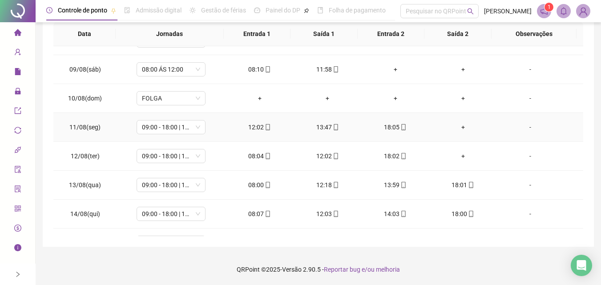
click at [458, 130] on div "+" at bounding box center [463, 127] width 53 height 10
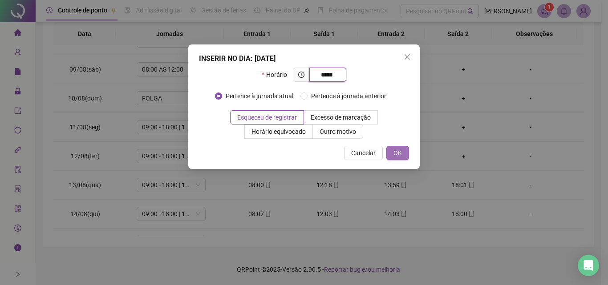
type input "*****"
click at [397, 155] on span "OK" at bounding box center [398, 153] width 8 height 10
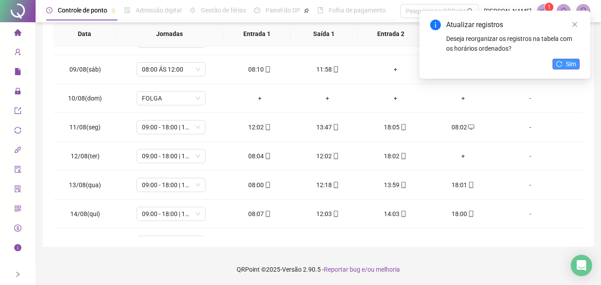
click at [578, 63] on button "Sim" at bounding box center [566, 64] width 27 height 11
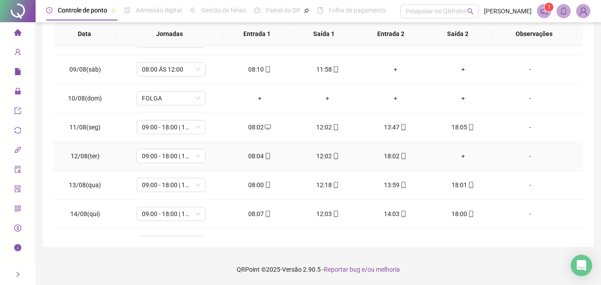
click at [458, 156] on div "+" at bounding box center [463, 156] width 53 height 10
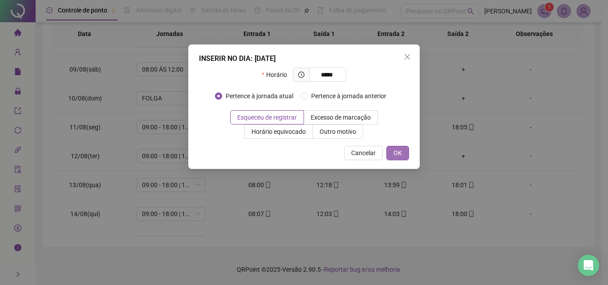
type input "*****"
click at [402, 154] on button "OK" at bounding box center [397, 153] width 23 height 14
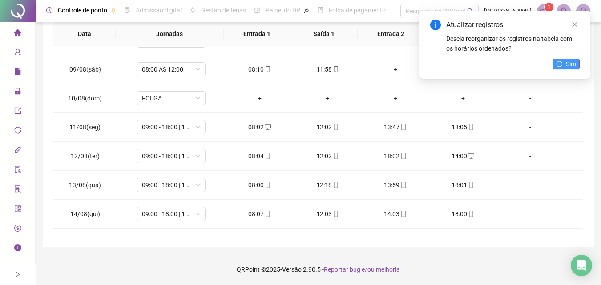
click at [573, 65] on span "Sim" at bounding box center [571, 64] width 10 height 10
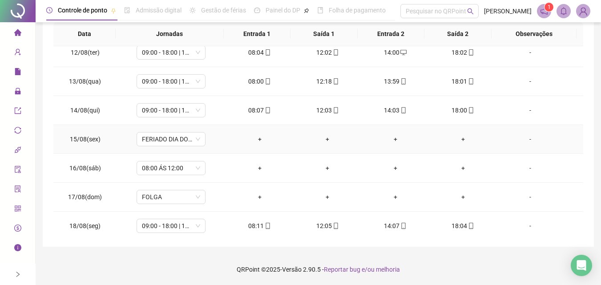
scroll to position [331, 0]
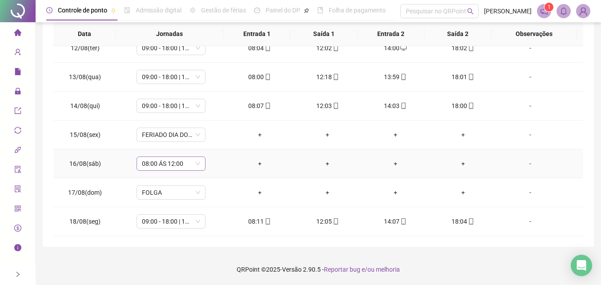
click at [191, 166] on span "08:00 ÁS 12:00" at bounding box center [171, 163] width 58 height 13
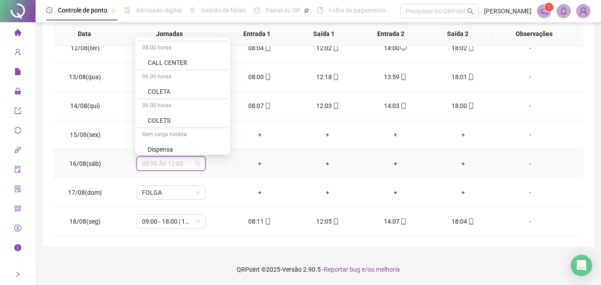
scroll to position [1158, 0]
click at [191, 120] on div "Folga" at bounding box center [185, 119] width 75 height 10
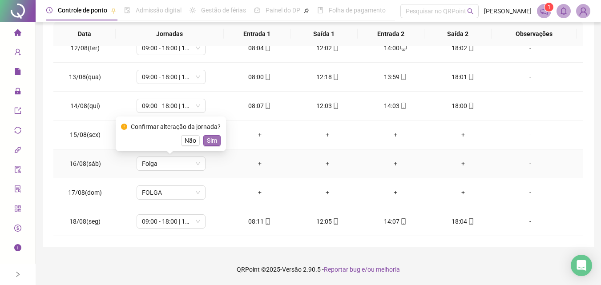
click at [214, 139] on span "Sim" at bounding box center [212, 141] width 10 height 10
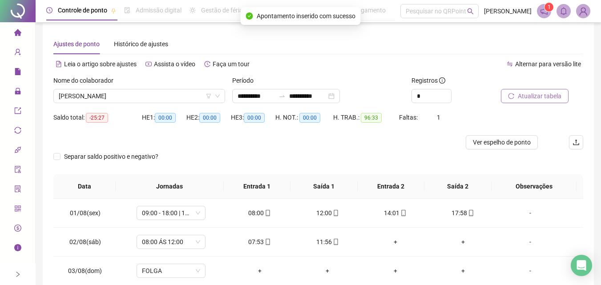
scroll to position [0, 0]
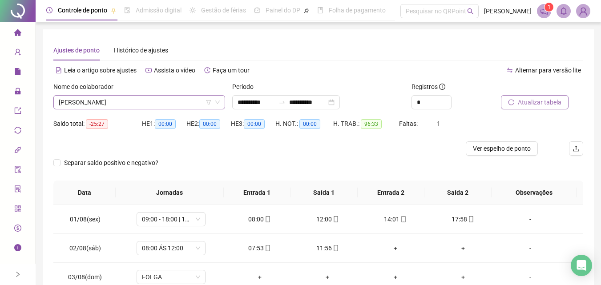
click at [155, 105] on span "[PERSON_NAME]" at bounding box center [139, 102] width 161 height 13
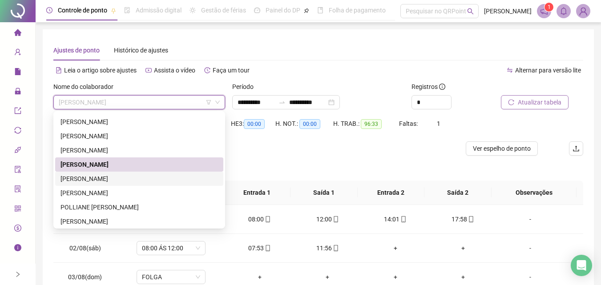
click at [117, 178] on div "[PERSON_NAME]" at bounding box center [140, 179] width 158 height 10
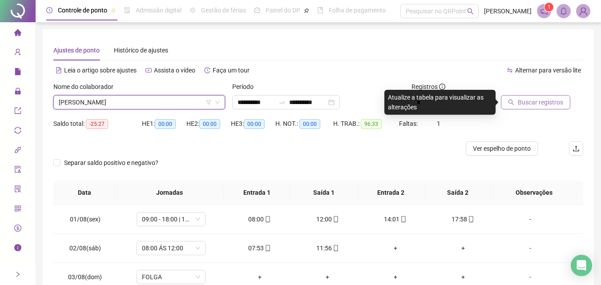
click at [528, 97] on button "Buscar registros" at bounding box center [535, 102] width 69 height 14
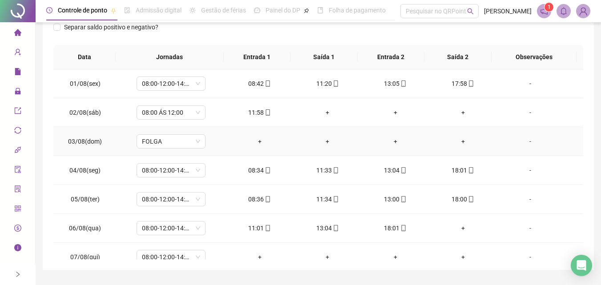
scroll to position [159, 0]
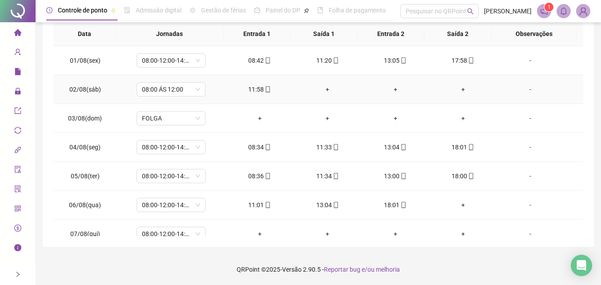
click at [321, 89] on div "+" at bounding box center [327, 90] width 53 height 10
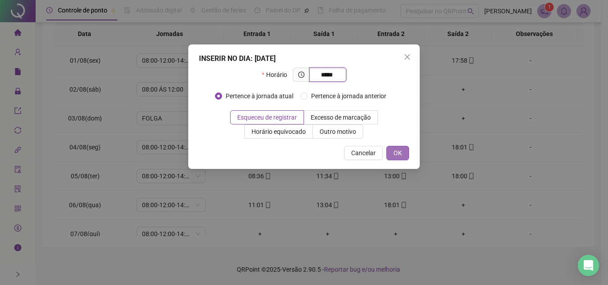
type input "*****"
click at [398, 157] on span "OK" at bounding box center [398, 153] width 8 height 10
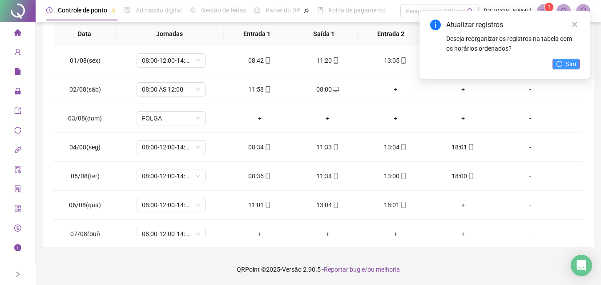
click at [580, 62] on button "Sim" at bounding box center [566, 64] width 27 height 11
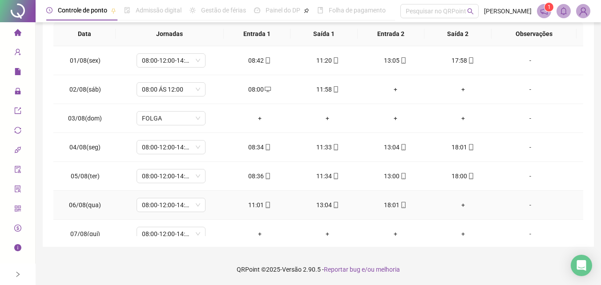
click at [458, 203] on div "+" at bounding box center [463, 205] width 53 height 10
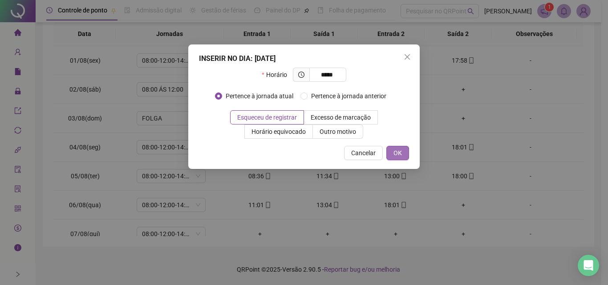
type input "*****"
click at [405, 156] on button "OK" at bounding box center [397, 153] width 23 height 14
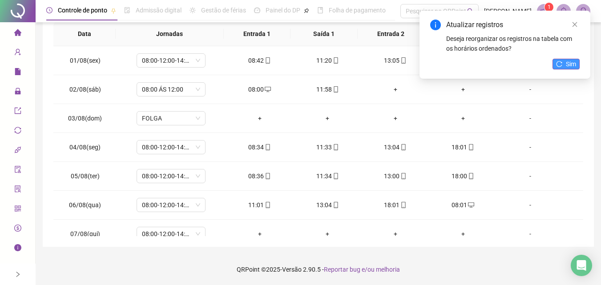
click at [570, 62] on span "Sim" at bounding box center [571, 64] width 10 height 10
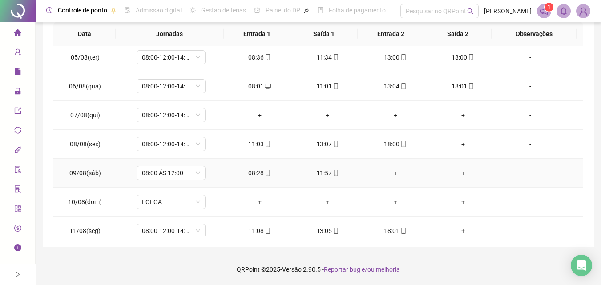
scroll to position [134, 0]
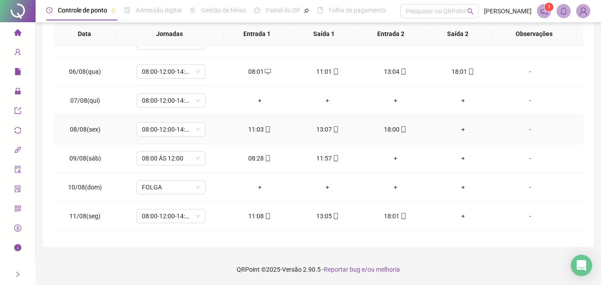
click at [456, 128] on div "+" at bounding box center [463, 130] width 53 height 10
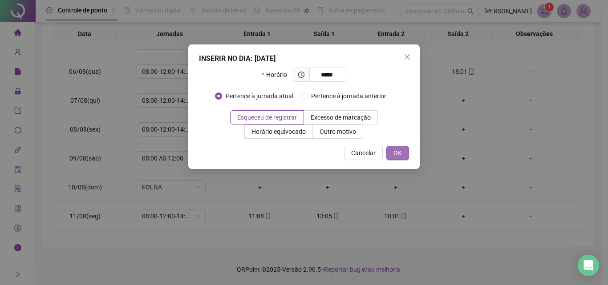
type input "*****"
click at [392, 149] on button "OK" at bounding box center [397, 153] width 23 height 14
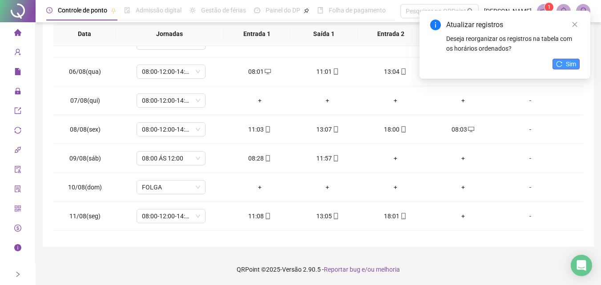
click at [577, 65] on button "Sim" at bounding box center [566, 64] width 27 height 11
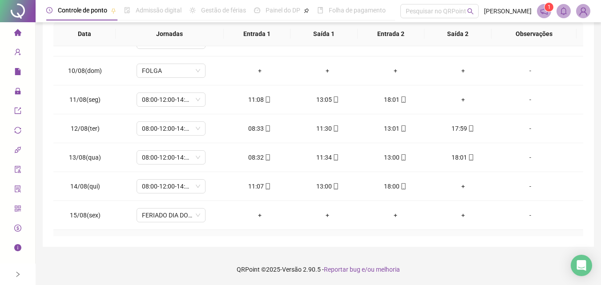
scroll to position [223, 0]
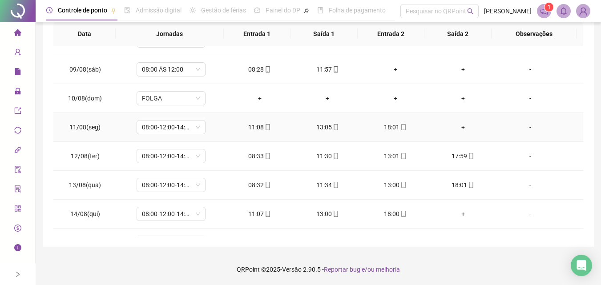
click at [456, 130] on div "+" at bounding box center [463, 127] width 53 height 10
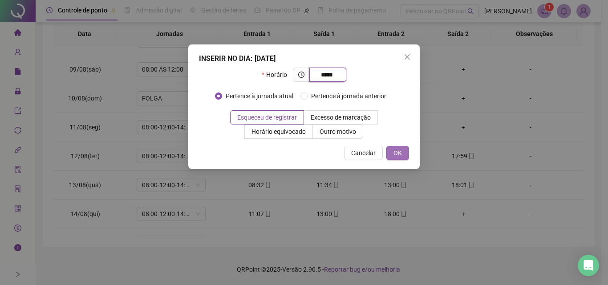
type input "*****"
click at [399, 151] on span "OK" at bounding box center [398, 153] width 8 height 10
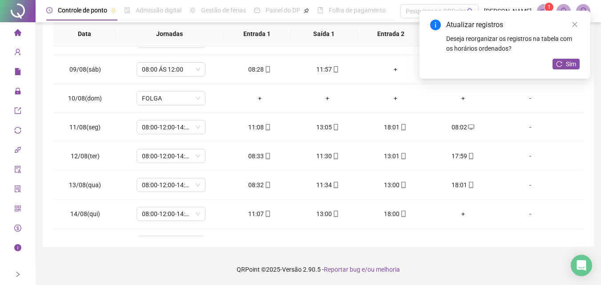
click at [559, 69] on button "Sim" at bounding box center [566, 64] width 27 height 11
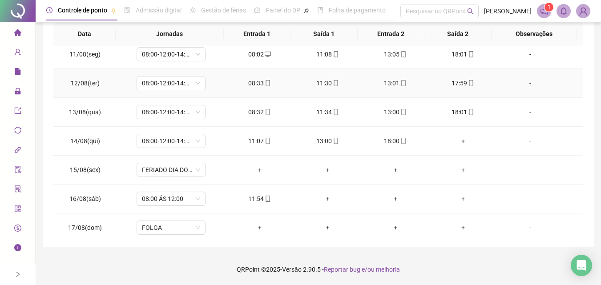
scroll to position [312, 0]
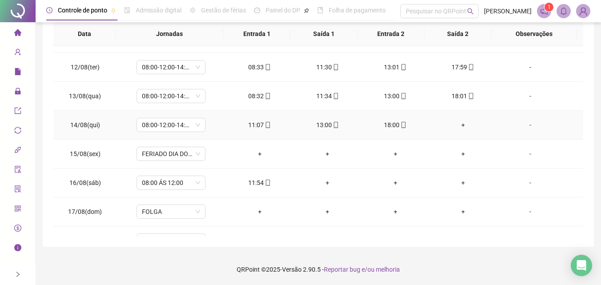
click at [459, 125] on div "+" at bounding box center [463, 125] width 53 height 10
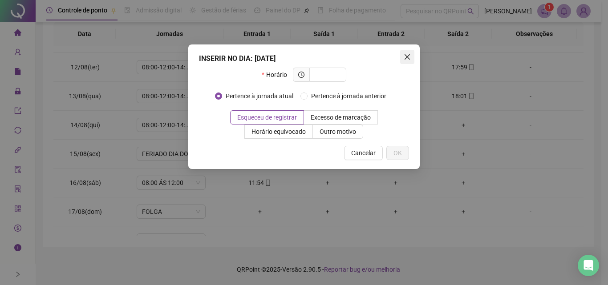
click at [404, 57] on icon "close" at bounding box center [407, 56] width 7 height 7
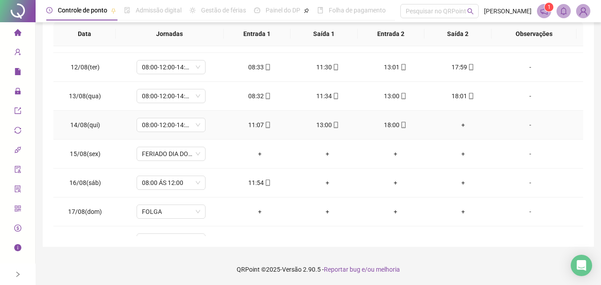
click at [454, 125] on div "+" at bounding box center [463, 125] width 53 height 10
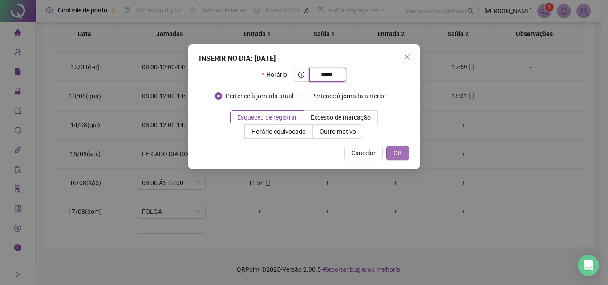
type input "*****"
click at [403, 153] on button "OK" at bounding box center [397, 153] width 23 height 14
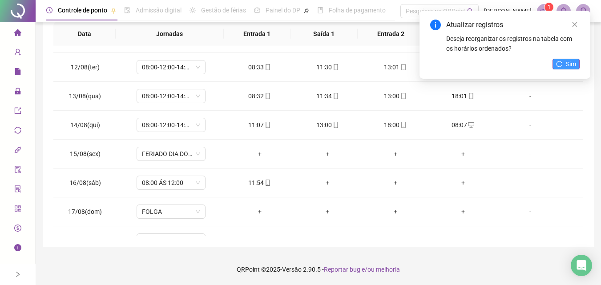
click at [568, 63] on span "Sim" at bounding box center [571, 64] width 10 height 10
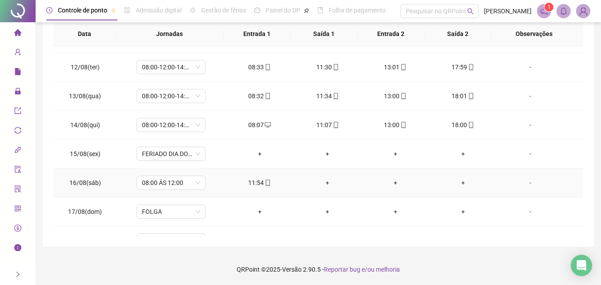
scroll to position [331, 0]
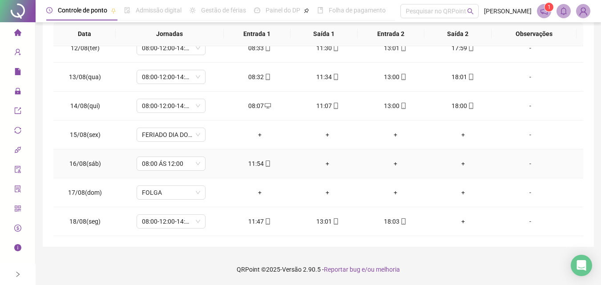
click at [320, 165] on div "+" at bounding box center [327, 164] width 53 height 10
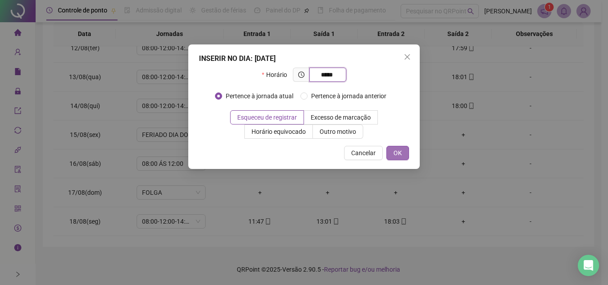
type input "*****"
click at [405, 158] on button "OK" at bounding box center [397, 153] width 23 height 14
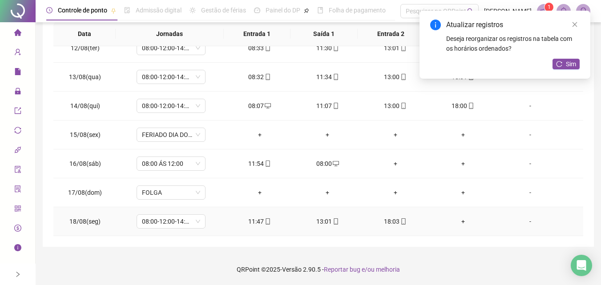
click at [457, 222] on div "+" at bounding box center [463, 222] width 53 height 10
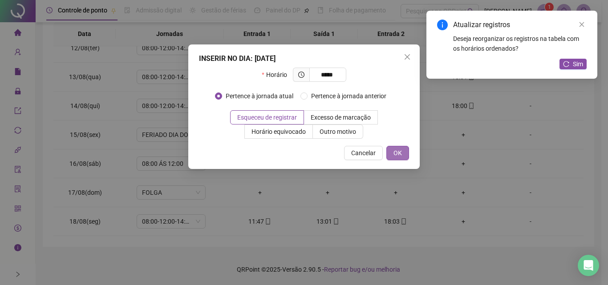
type input "*****"
click at [406, 156] on button "OK" at bounding box center [397, 153] width 23 height 14
click at [400, 158] on div "INSERIR NO DIA : [DATE] Horário ***** Pertence à jornada atual Pertence à jorna…" at bounding box center [304, 142] width 608 height 285
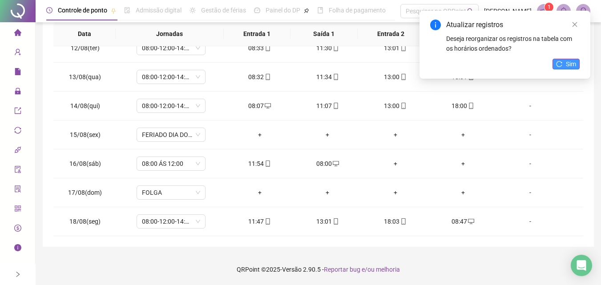
click at [567, 63] on span "Sim" at bounding box center [571, 64] width 10 height 10
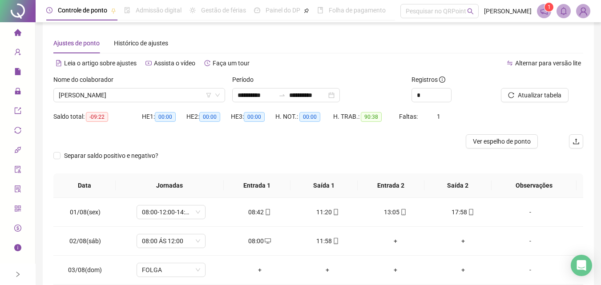
scroll to position [0, 0]
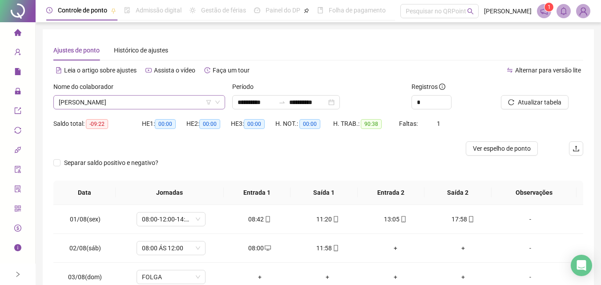
click at [122, 102] on span "[PERSON_NAME]" at bounding box center [139, 102] width 161 height 13
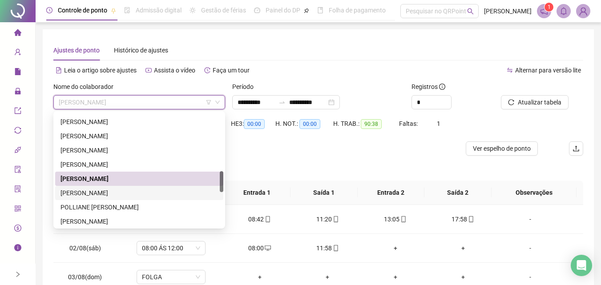
scroll to position [356, 0]
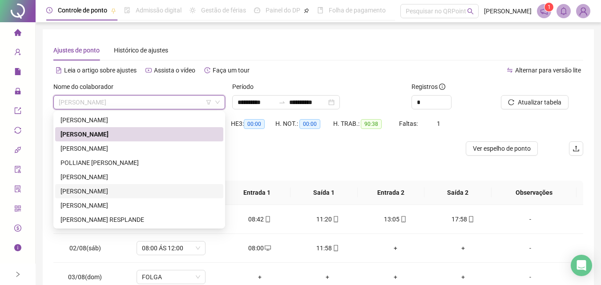
click at [123, 192] on div "[PERSON_NAME]" at bounding box center [140, 192] width 158 height 10
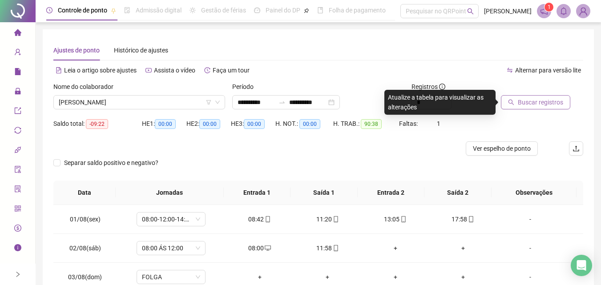
click at [542, 105] on span "Buscar registros" at bounding box center [540, 102] width 45 height 10
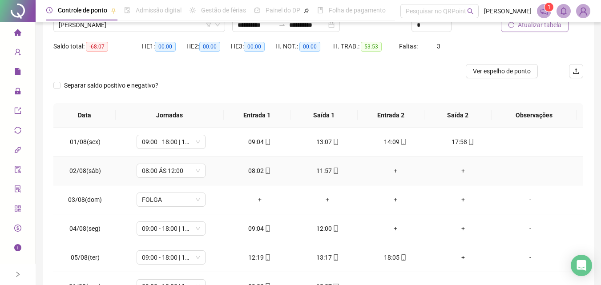
scroll to position [159, 0]
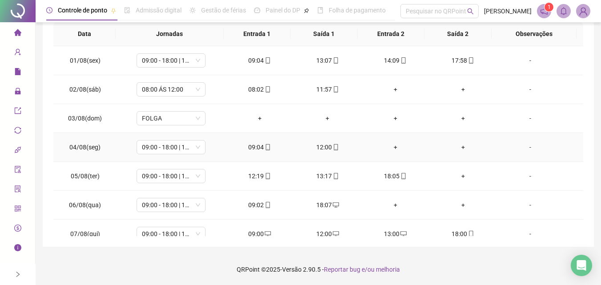
click at [392, 147] on div "+" at bounding box center [395, 147] width 53 height 10
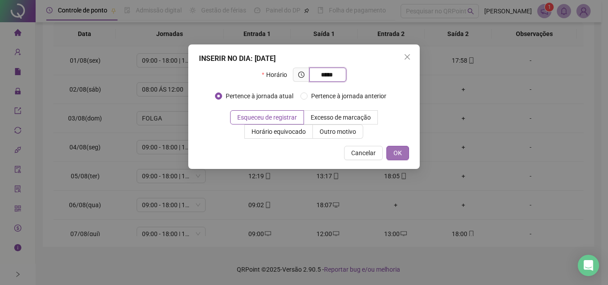
type input "*****"
click at [399, 149] on span "OK" at bounding box center [398, 153] width 8 height 10
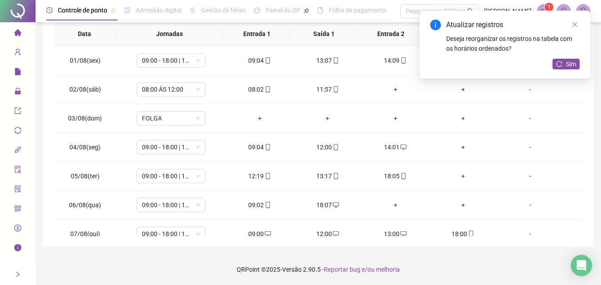
click at [461, 147] on div "+" at bounding box center [463, 147] width 53 height 10
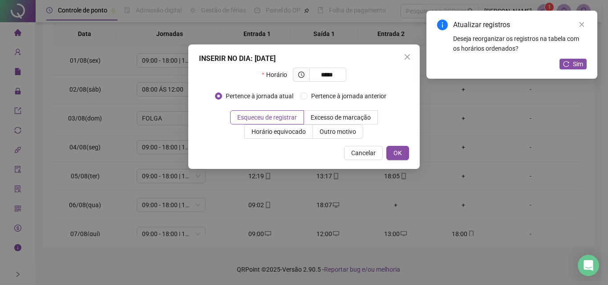
type input "*****"
click at [410, 142] on div "INSERIR NO DIA : [DATE] Horário ***** Pertence à jornada atual Pertence à jorna…" at bounding box center [304, 107] width 232 height 125
click at [407, 151] on button "OK" at bounding box center [397, 153] width 23 height 14
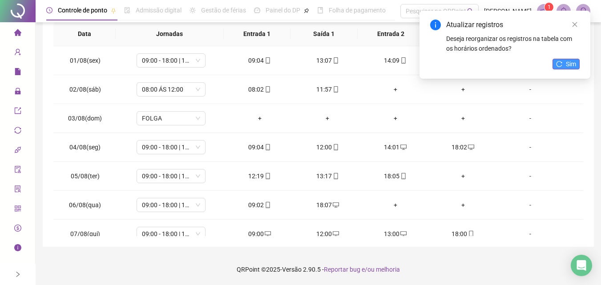
click at [564, 67] on button "Sim" at bounding box center [566, 64] width 27 height 11
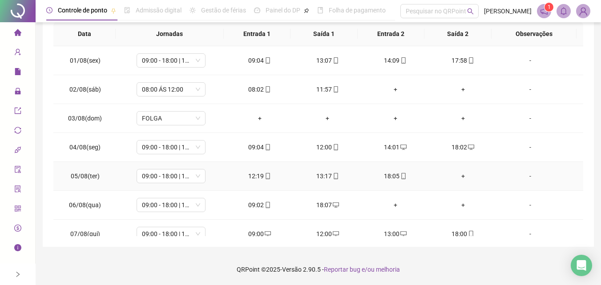
click at [458, 175] on div "+" at bounding box center [463, 176] width 53 height 10
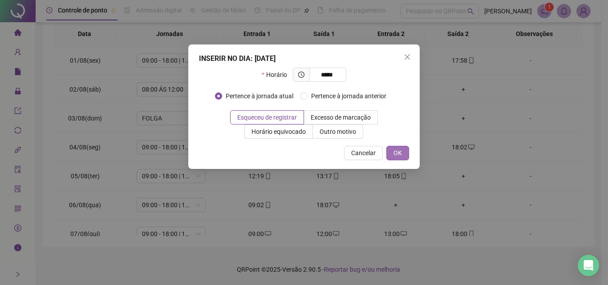
type input "*****"
click at [406, 152] on button "OK" at bounding box center [397, 153] width 23 height 14
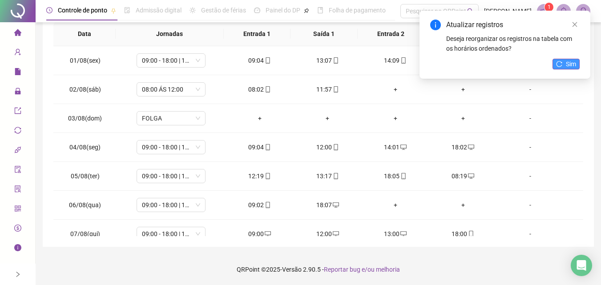
click at [573, 63] on span "Sim" at bounding box center [571, 64] width 10 height 10
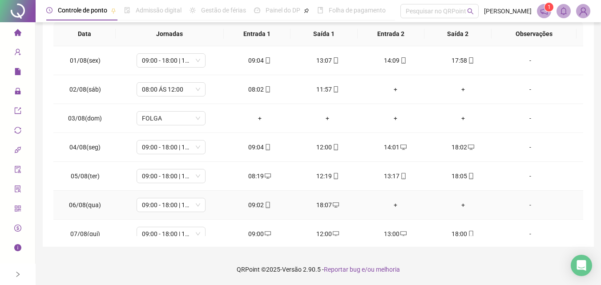
scroll to position [45, 0]
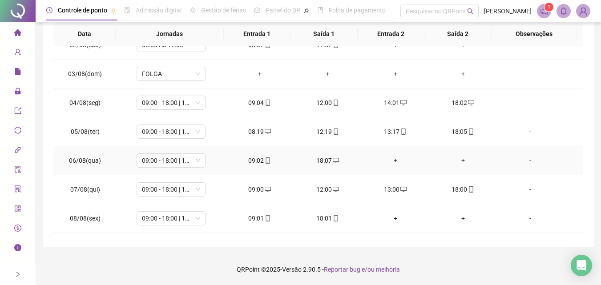
click at [388, 160] on div "+" at bounding box center [395, 161] width 53 height 10
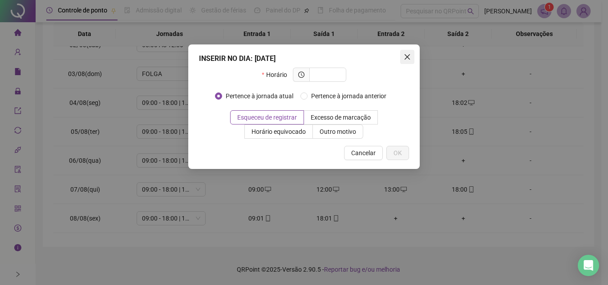
click at [410, 55] on icon "close" at bounding box center [407, 56] width 5 height 5
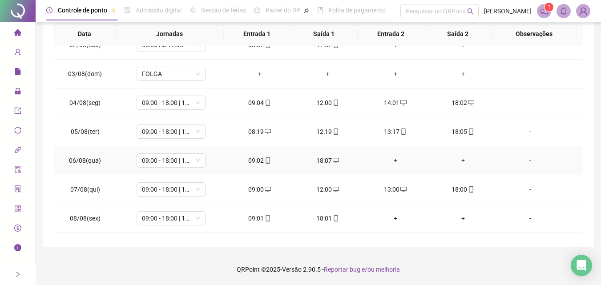
click at [390, 158] on div "+" at bounding box center [395, 161] width 53 height 10
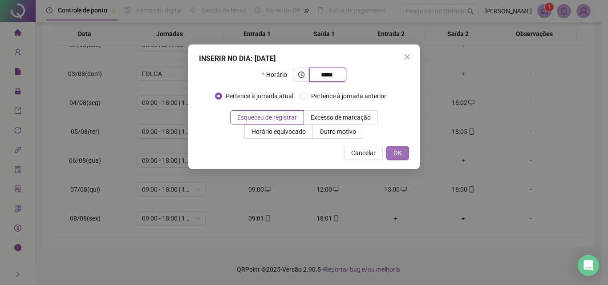
type input "*****"
click at [397, 155] on span "OK" at bounding box center [398, 153] width 8 height 10
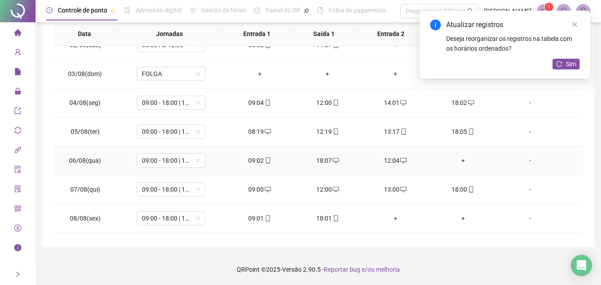
click at [459, 160] on div "+" at bounding box center [463, 161] width 53 height 10
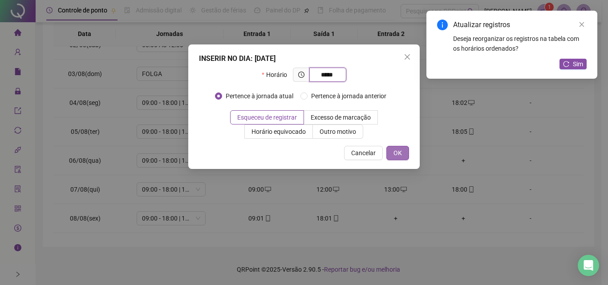
type input "*****"
click at [399, 158] on span "OK" at bounding box center [398, 153] width 8 height 10
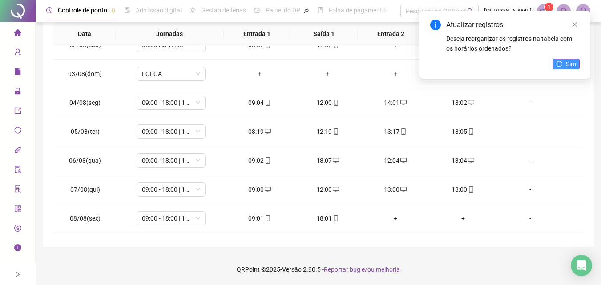
click at [569, 62] on span "Sim" at bounding box center [571, 64] width 10 height 10
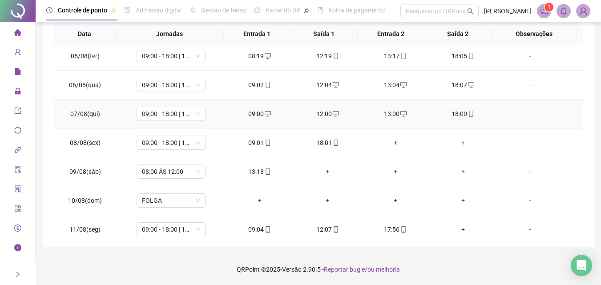
scroll to position [134, 0]
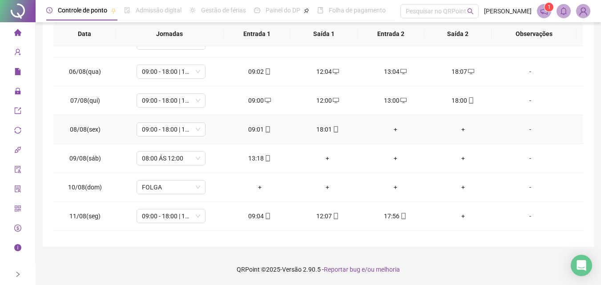
click at [390, 130] on div "+" at bounding box center [395, 130] width 53 height 10
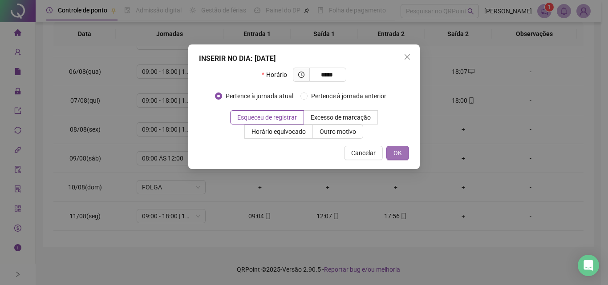
type input "*****"
click at [394, 155] on span "OK" at bounding box center [398, 153] width 8 height 10
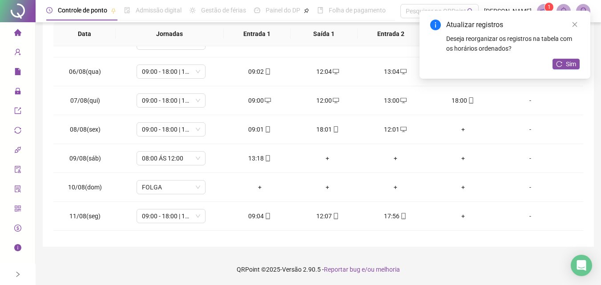
click at [460, 130] on div "+" at bounding box center [463, 130] width 53 height 10
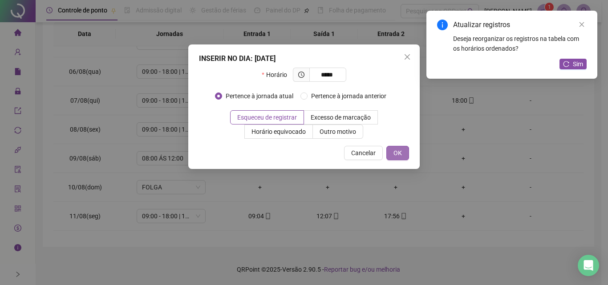
type input "*****"
click at [393, 152] on button "OK" at bounding box center [397, 153] width 23 height 14
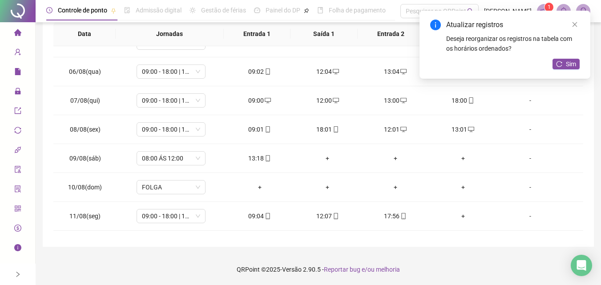
click at [558, 70] on div "Atualizar registros Deseja reorganizar os registros na tabela com os horários o…" at bounding box center [505, 45] width 171 height 68
click at [562, 67] on icon "reload" at bounding box center [559, 64] width 6 height 6
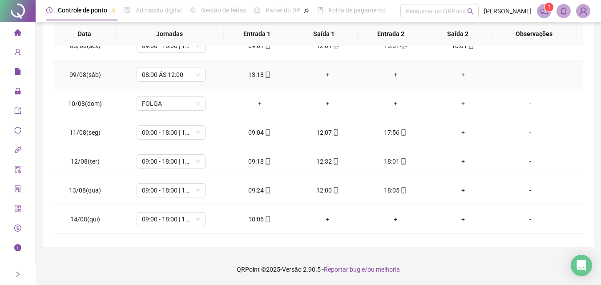
scroll to position [223, 0]
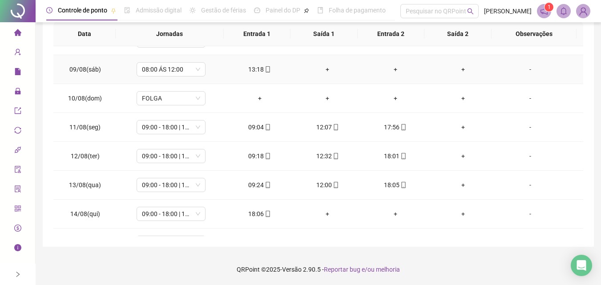
click at [325, 65] on div "+" at bounding box center [327, 70] width 53 height 10
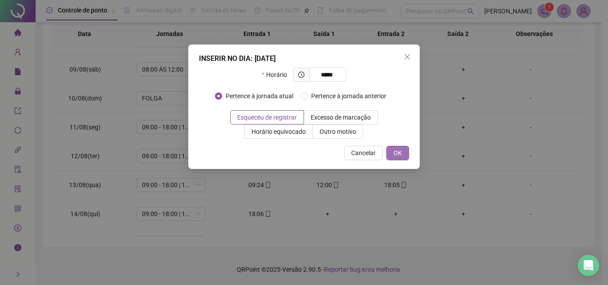
type input "*****"
click at [400, 158] on button "OK" at bounding box center [397, 153] width 23 height 14
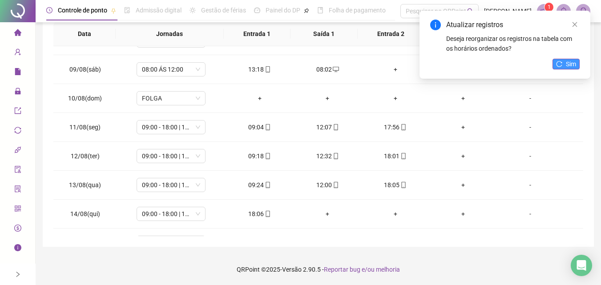
click at [565, 60] on button "Sim" at bounding box center [566, 64] width 27 height 11
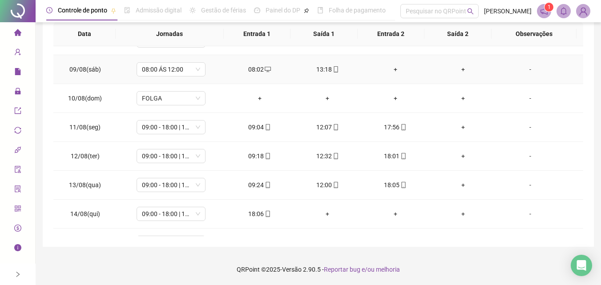
click at [321, 73] on div "13:18" at bounding box center [327, 70] width 53 height 10
type input "**********"
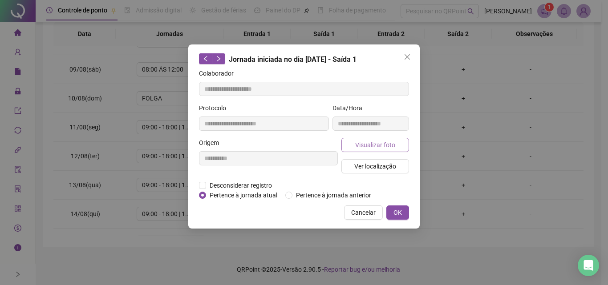
click at [378, 140] on span "Visualizar foto" at bounding box center [375, 145] width 40 height 10
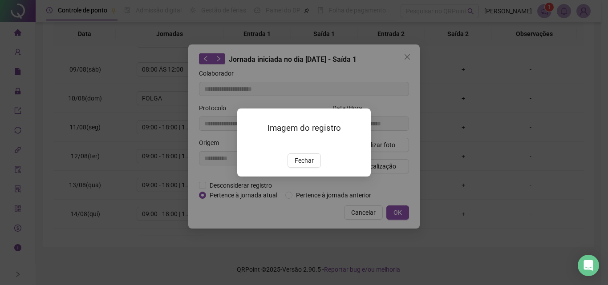
click at [313, 166] on span "Fechar" at bounding box center [304, 161] width 19 height 10
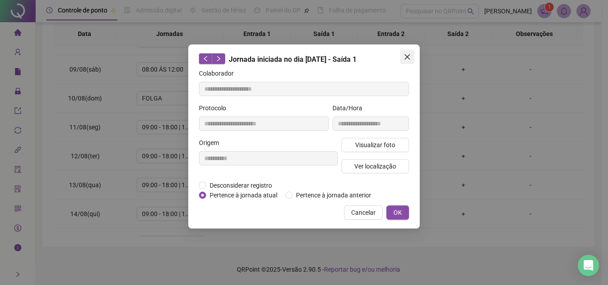
click at [407, 61] on button "Close" at bounding box center [407, 57] width 14 height 14
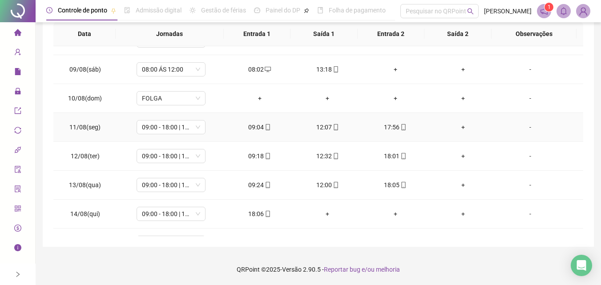
click at [455, 129] on div "+" at bounding box center [463, 127] width 53 height 10
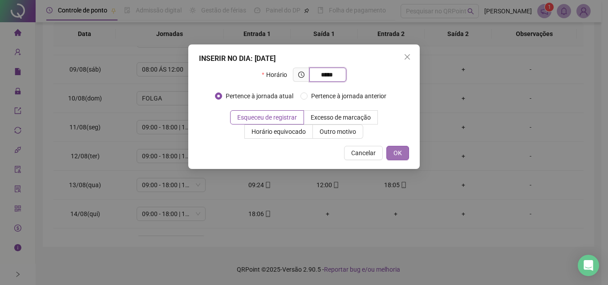
type input "*****"
click at [401, 151] on span "OK" at bounding box center [398, 153] width 8 height 10
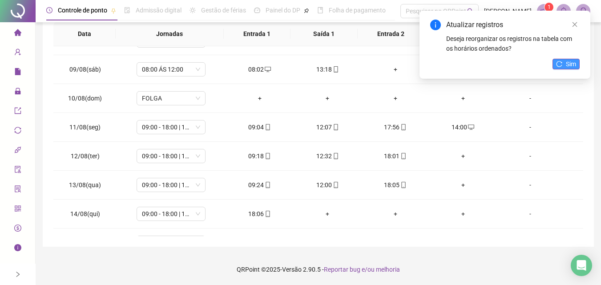
click at [558, 67] on button "Sim" at bounding box center [566, 64] width 27 height 11
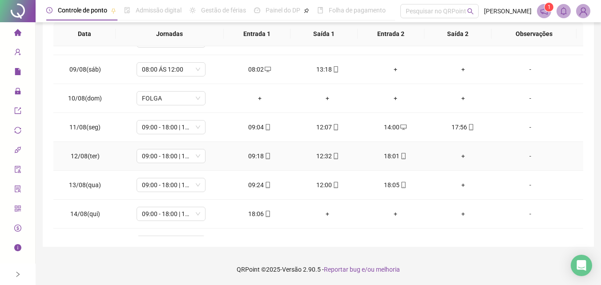
click at [463, 154] on div "+" at bounding box center [463, 156] width 53 height 10
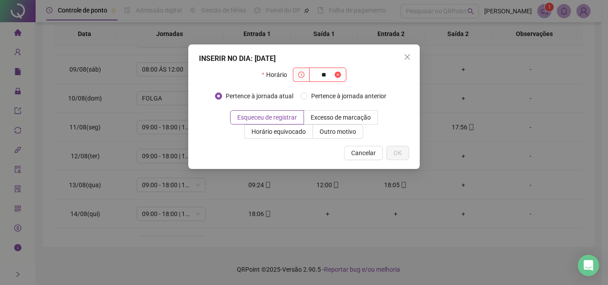
type input "*"
type input "*****"
click at [392, 150] on button "OK" at bounding box center [397, 153] width 23 height 14
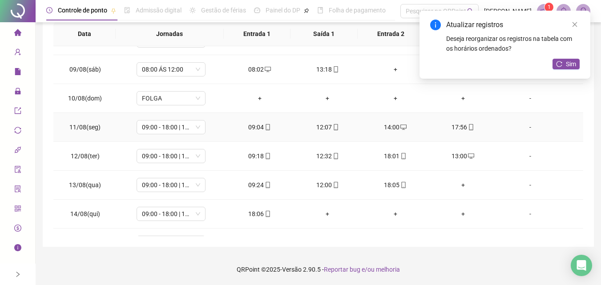
click at [393, 130] on div "14:00" at bounding box center [395, 127] width 53 height 10
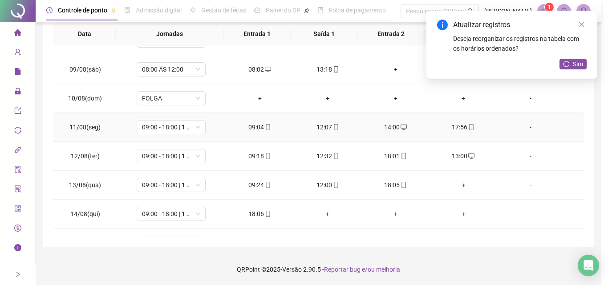
type input "**********"
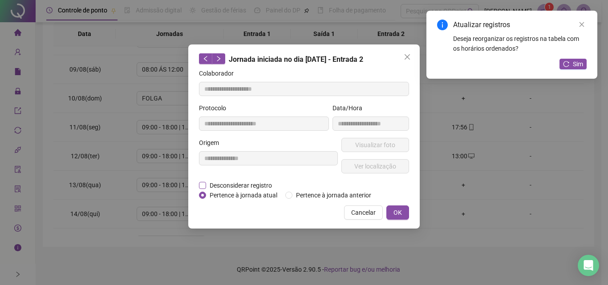
click at [206, 182] on span "Desconsiderar registro" at bounding box center [240, 186] width 69 height 10
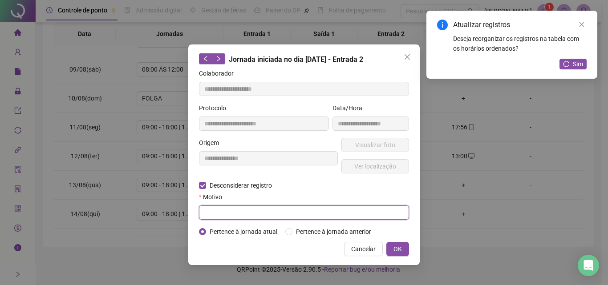
click at [239, 213] on input "text" at bounding box center [304, 213] width 210 height 14
type input "****"
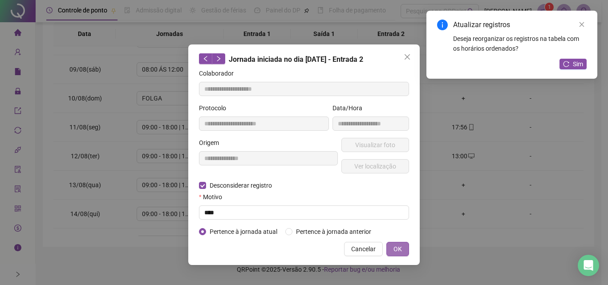
click at [407, 242] on button "OK" at bounding box center [397, 249] width 23 height 14
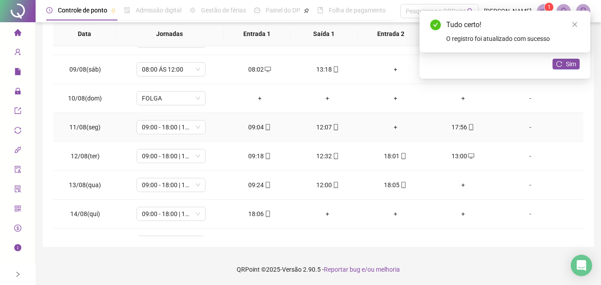
click at [392, 129] on div "+" at bounding box center [395, 127] width 53 height 10
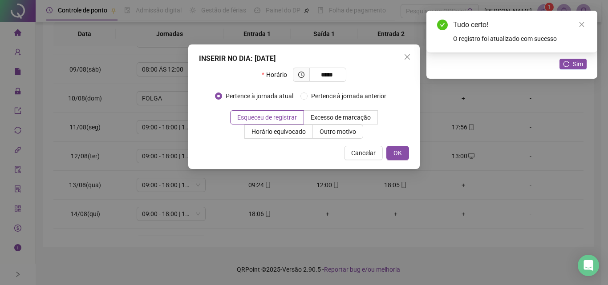
type input "*****"
click at [402, 162] on div "INSERIR NO DIA : [DATE] Horário ***** Pertence à jornada atual Pertence à jorna…" at bounding box center [304, 107] width 232 height 125
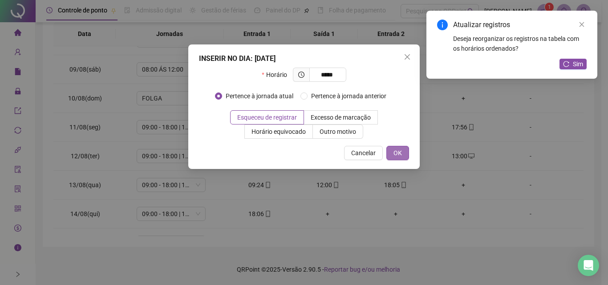
click at [403, 153] on button "OK" at bounding box center [397, 153] width 23 height 14
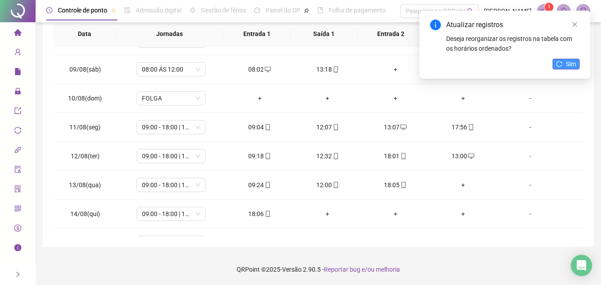
click at [574, 63] on span "Sim" at bounding box center [571, 64] width 10 height 10
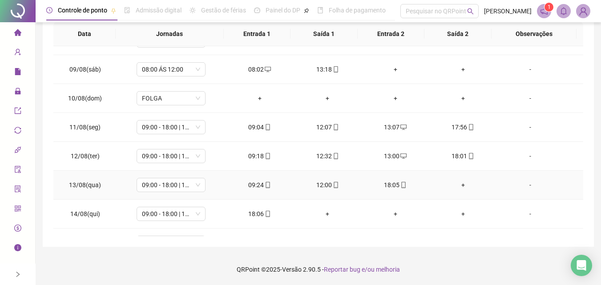
scroll to position [267, 0]
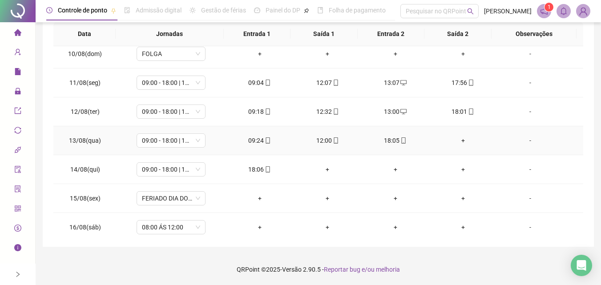
click at [459, 142] on div "+" at bounding box center [463, 141] width 53 height 10
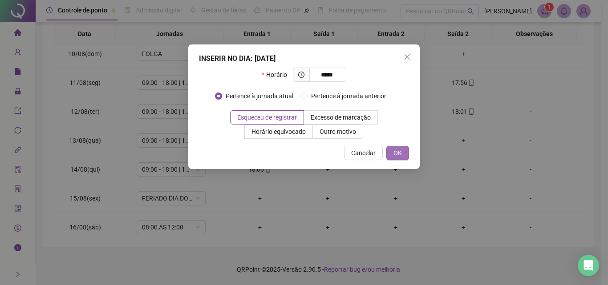
type input "*****"
click at [393, 154] on button "OK" at bounding box center [397, 153] width 23 height 14
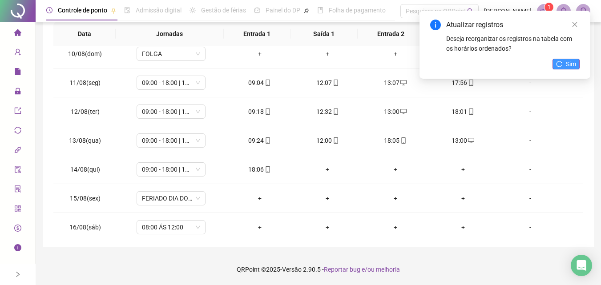
click at [573, 60] on span "Sim" at bounding box center [571, 64] width 10 height 10
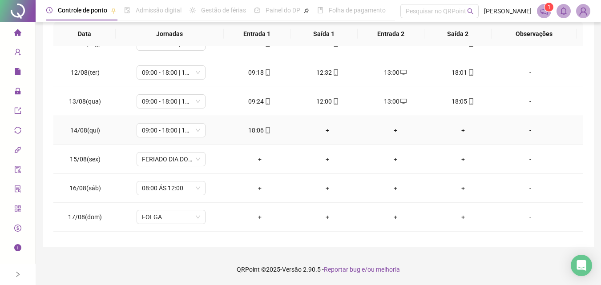
scroll to position [312, 0]
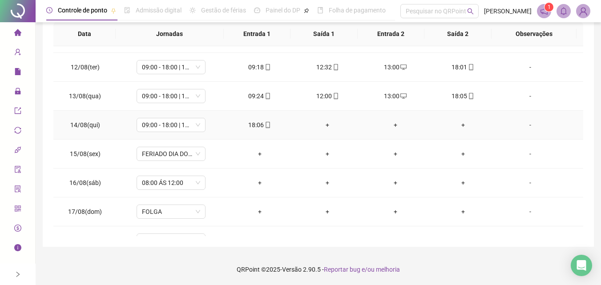
click at [324, 128] on div "+" at bounding box center [327, 125] width 53 height 10
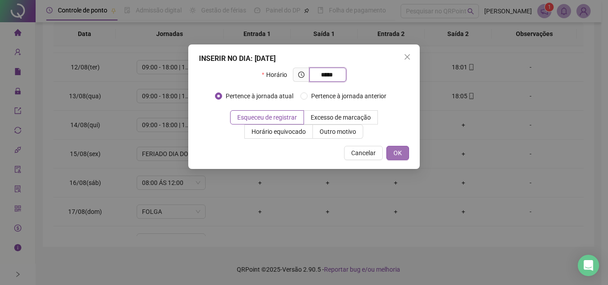
type input "*****"
click at [398, 158] on button "OK" at bounding box center [397, 153] width 23 height 14
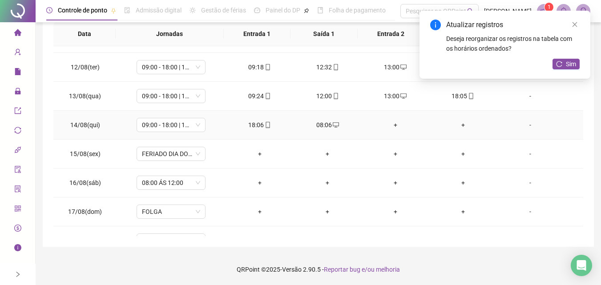
click at [393, 127] on div "+" at bounding box center [395, 125] width 53 height 10
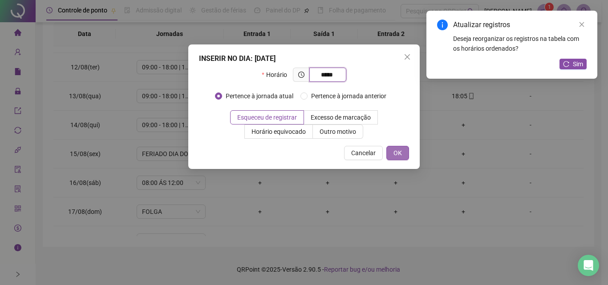
type input "*****"
click at [402, 157] on button "OK" at bounding box center [397, 153] width 23 height 14
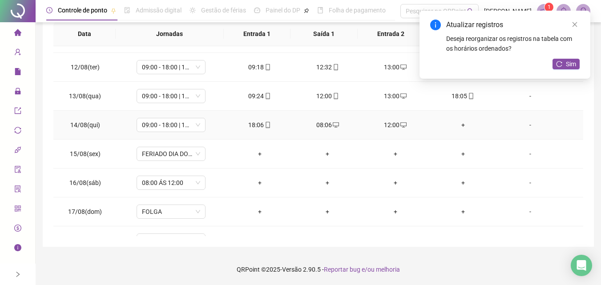
click at [459, 128] on div "+" at bounding box center [463, 125] width 53 height 10
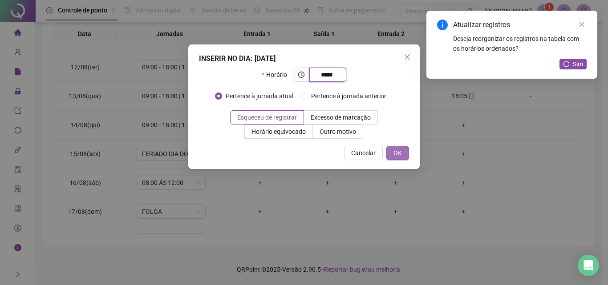
type input "*****"
click at [405, 157] on button "OK" at bounding box center [397, 153] width 23 height 14
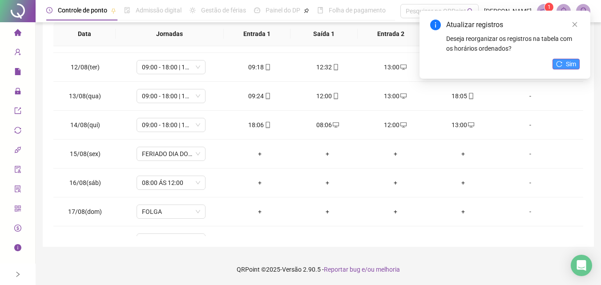
click at [555, 65] on button "Sim" at bounding box center [566, 64] width 27 height 11
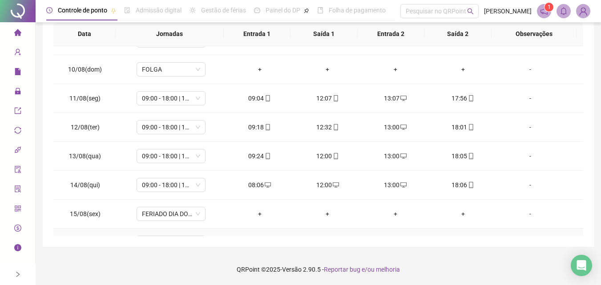
scroll to position [242, 0]
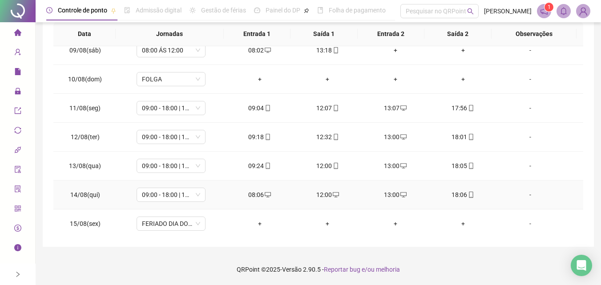
click at [256, 192] on div "08:06" at bounding box center [259, 195] width 53 height 10
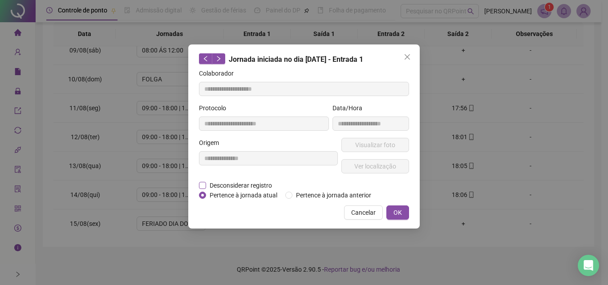
click at [206, 187] on span "Desconsiderar registro" at bounding box center [240, 186] width 69 height 10
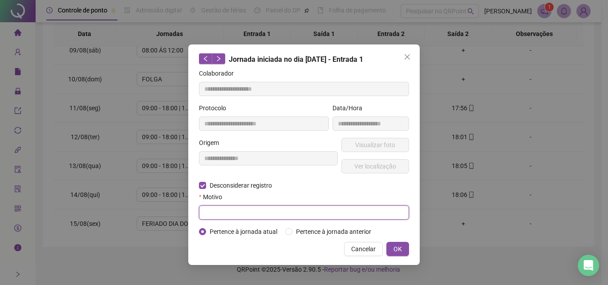
click at [214, 209] on input "text" at bounding box center [304, 213] width 210 height 14
type input "****"
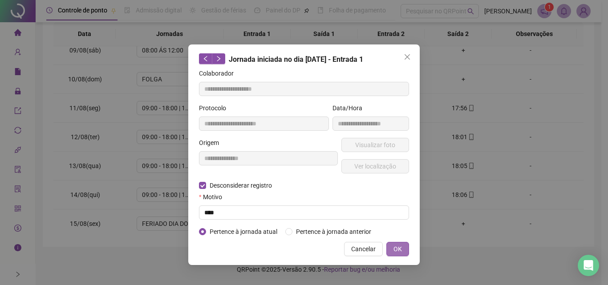
click at [398, 247] on span "OK" at bounding box center [398, 249] width 8 height 10
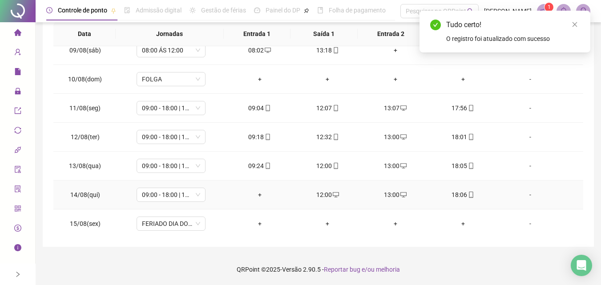
click at [260, 195] on div "+" at bounding box center [259, 195] width 53 height 10
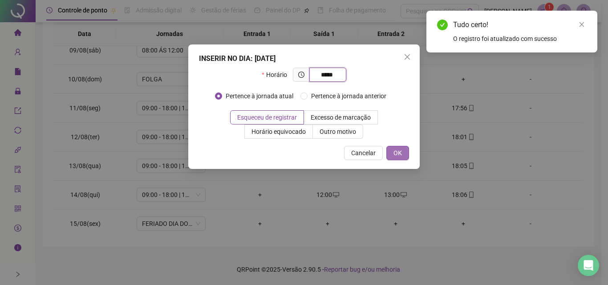
type input "*****"
click at [394, 147] on button "OK" at bounding box center [397, 153] width 23 height 14
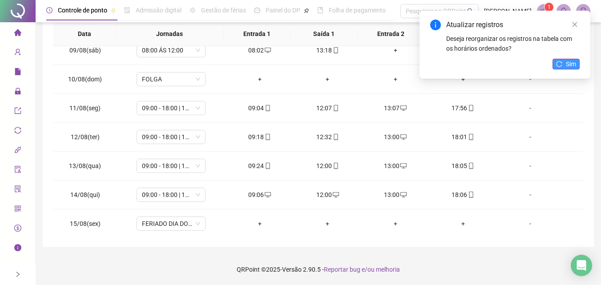
click at [564, 65] on button "Sim" at bounding box center [566, 64] width 27 height 11
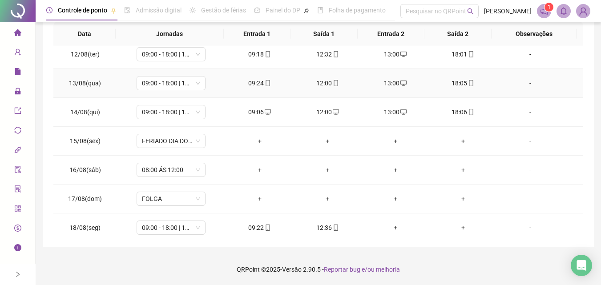
scroll to position [331, 0]
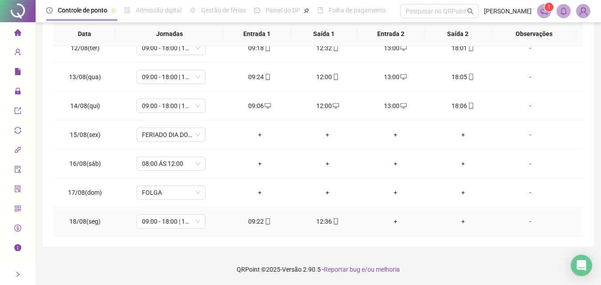
click at [390, 223] on div "+" at bounding box center [395, 222] width 53 height 10
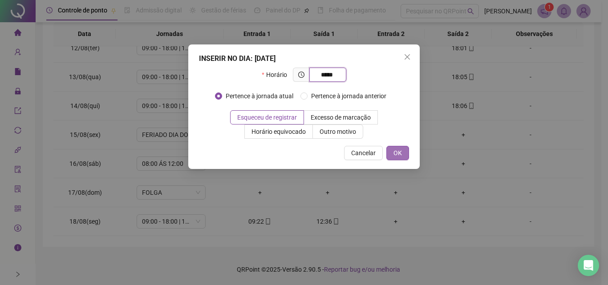
type input "*****"
click at [392, 153] on button "OK" at bounding box center [397, 153] width 23 height 14
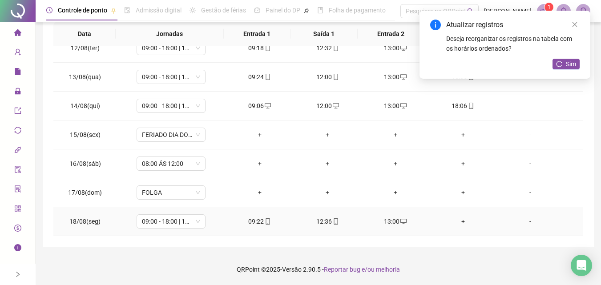
click at [459, 223] on div "+" at bounding box center [463, 222] width 53 height 10
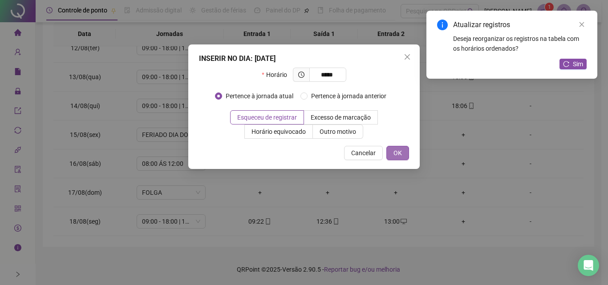
type input "*****"
click at [403, 158] on button "OK" at bounding box center [397, 153] width 23 height 14
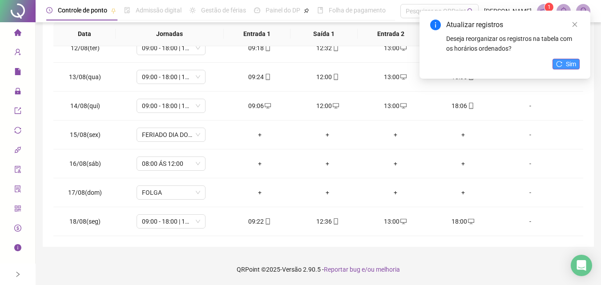
click at [567, 60] on span "Sim" at bounding box center [571, 64] width 10 height 10
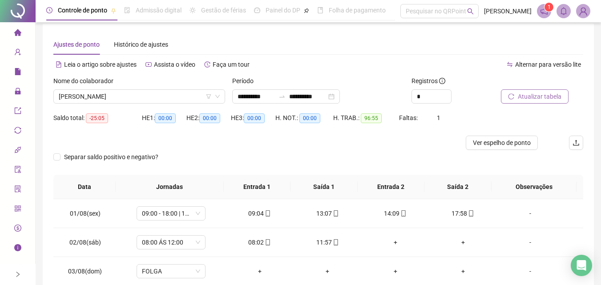
scroll to position [0, 0]
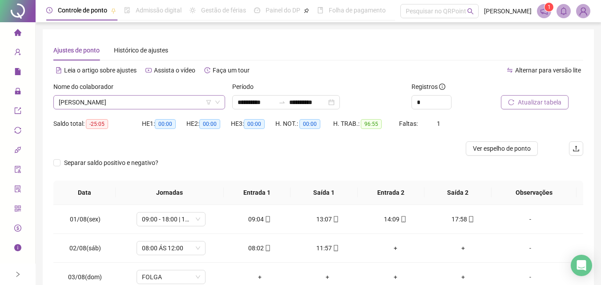
click at [154, 100] on span "[PERSON_NAME]" at bounding box center [139, 102] width 161 height 13
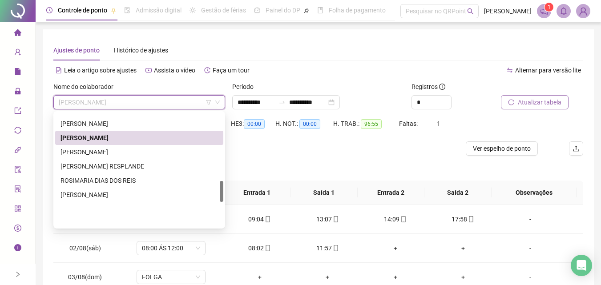
scroll to position [365, 0]
